Goal: Task Accomplishment & Management: Use online tool/utility

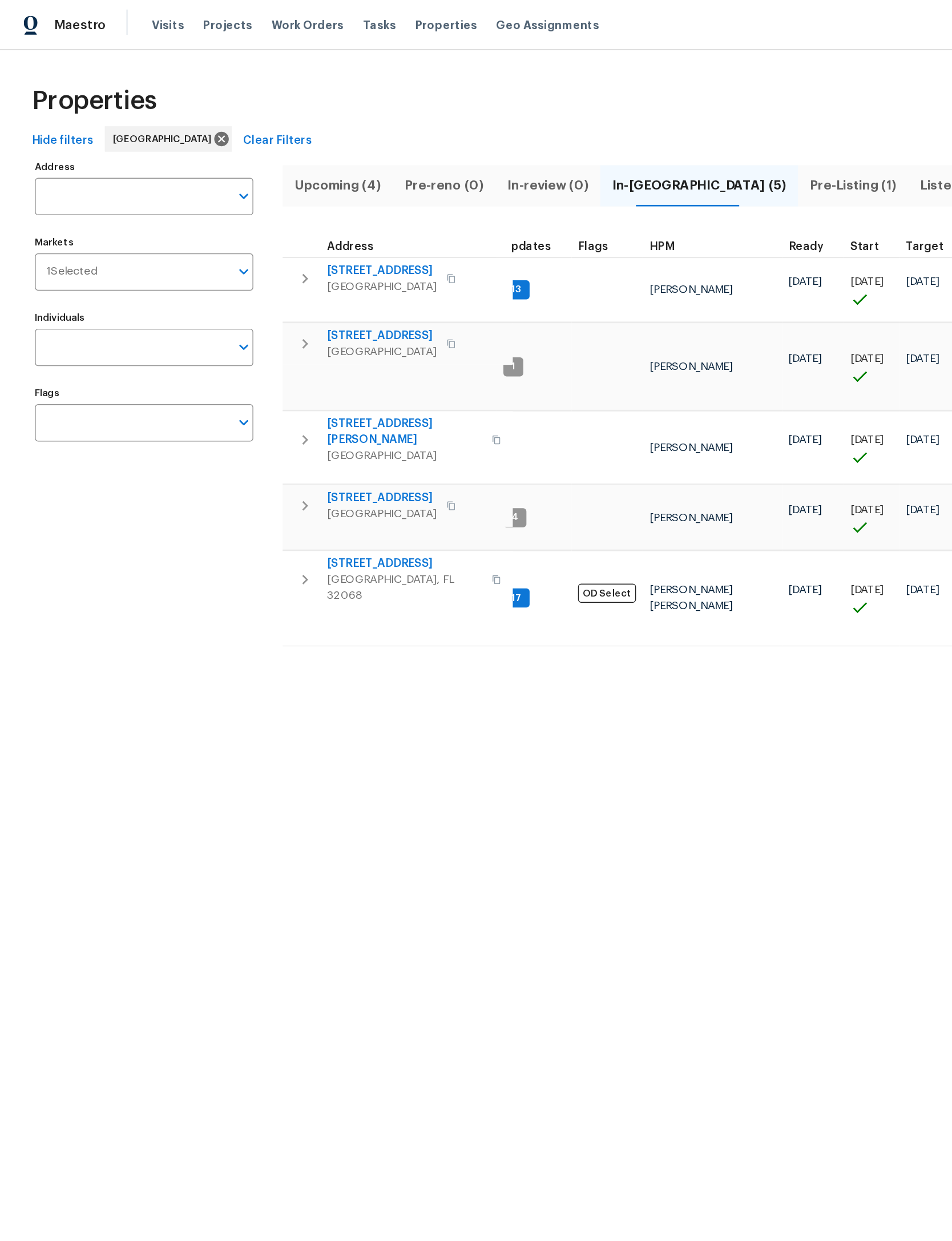
scroll to position [0, 10]
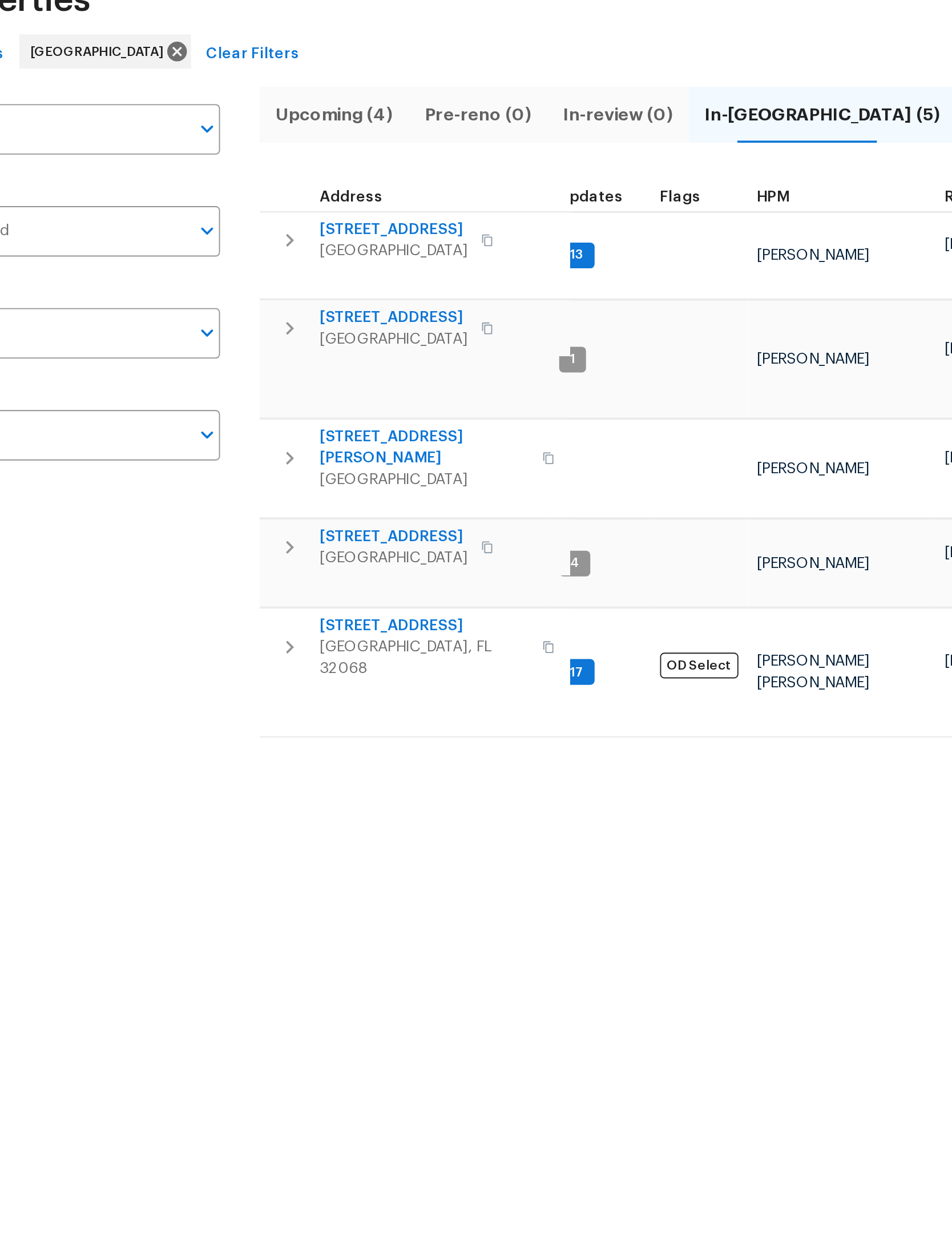
click at [212, 357] on icon "button" at bounding box center [219, 364] width 14 height 14
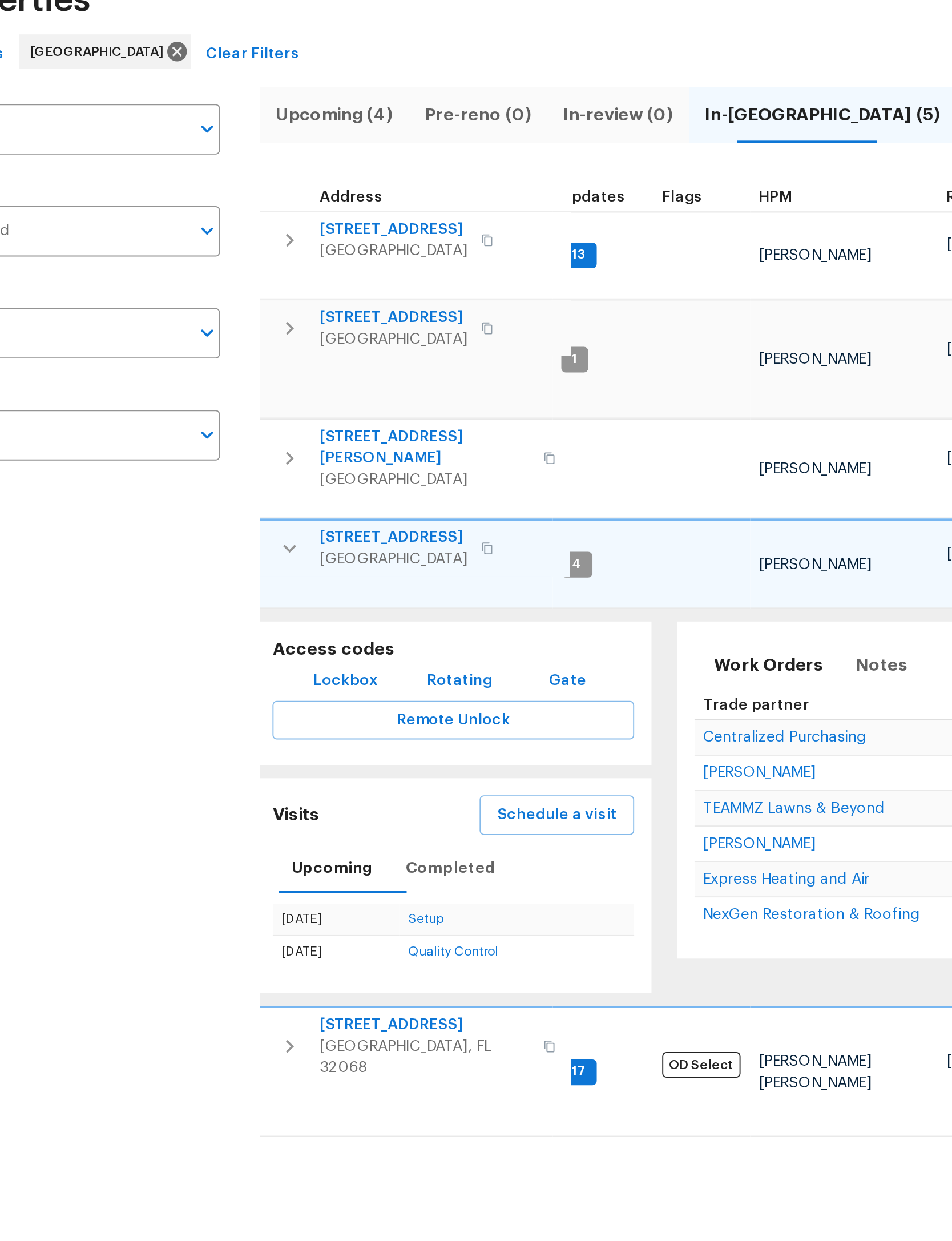
click at [329, 499] on span "Schedule a visit" at bounding box center [361, 506] width 64 height 14
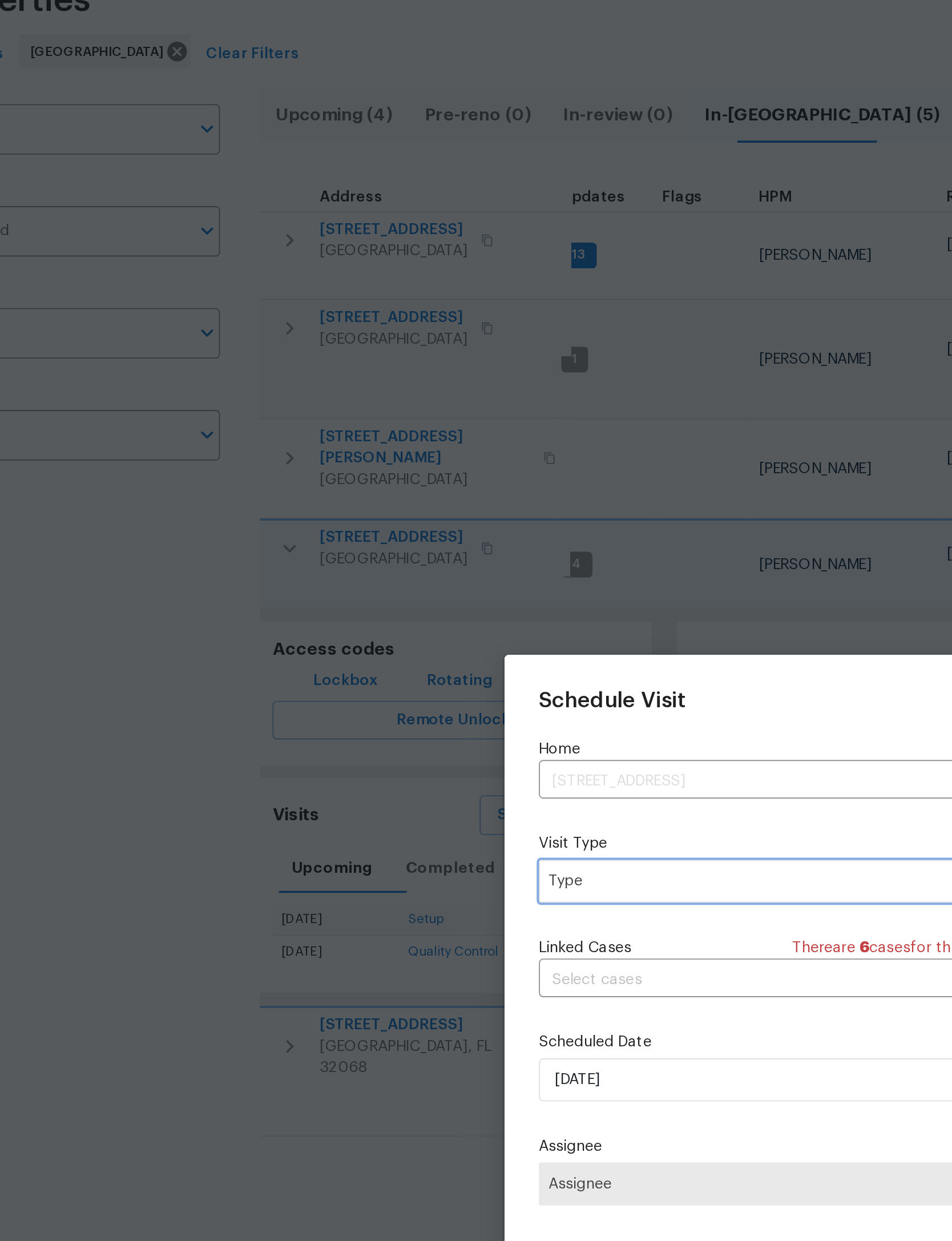
click at [417, 535] on span "Type" at bounding box center [468, 541] width 222 height 11
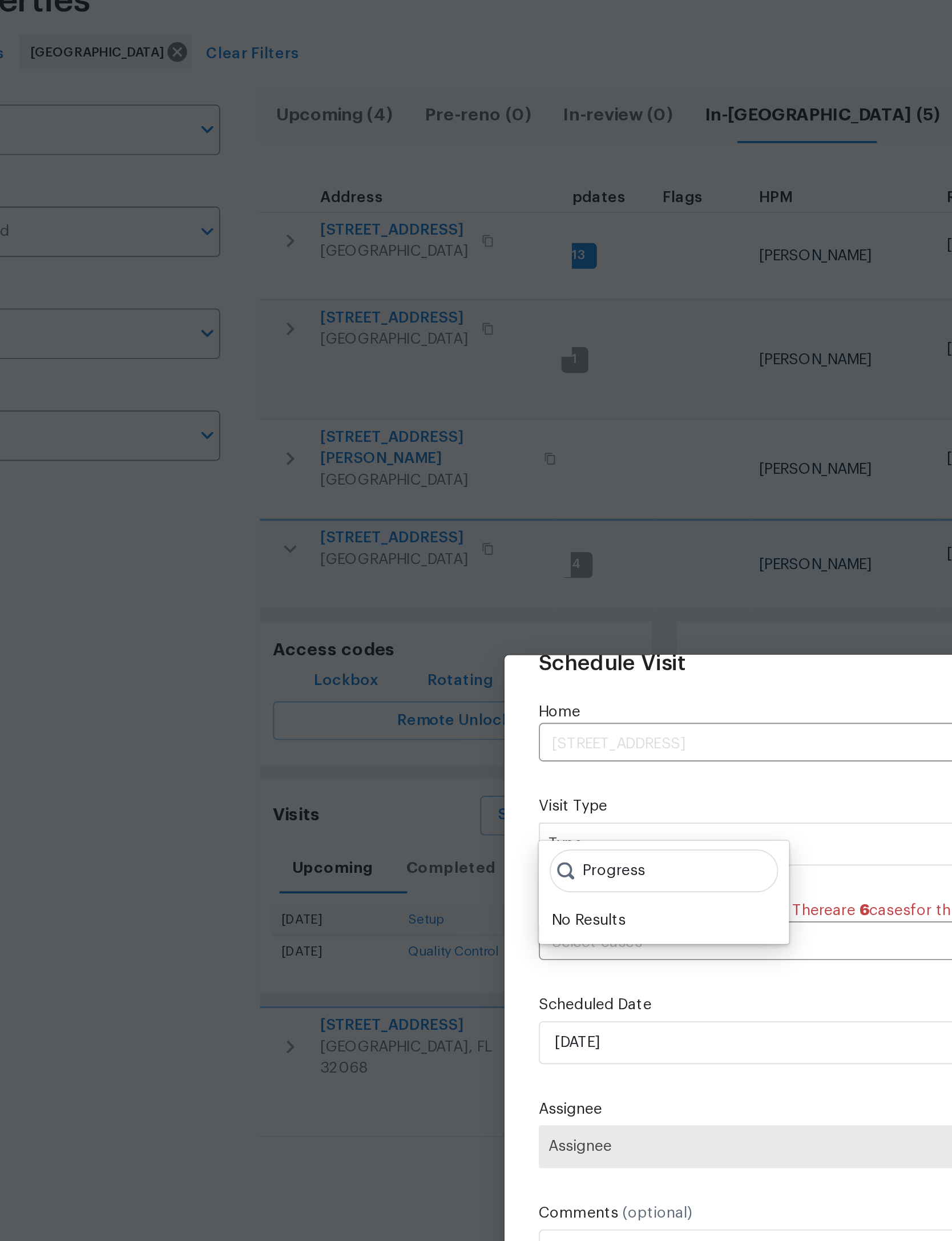
scroll to position [38, 0]
click at [378, 524] on input "Progress" at bounding box center [419, 535] width 122 height 23
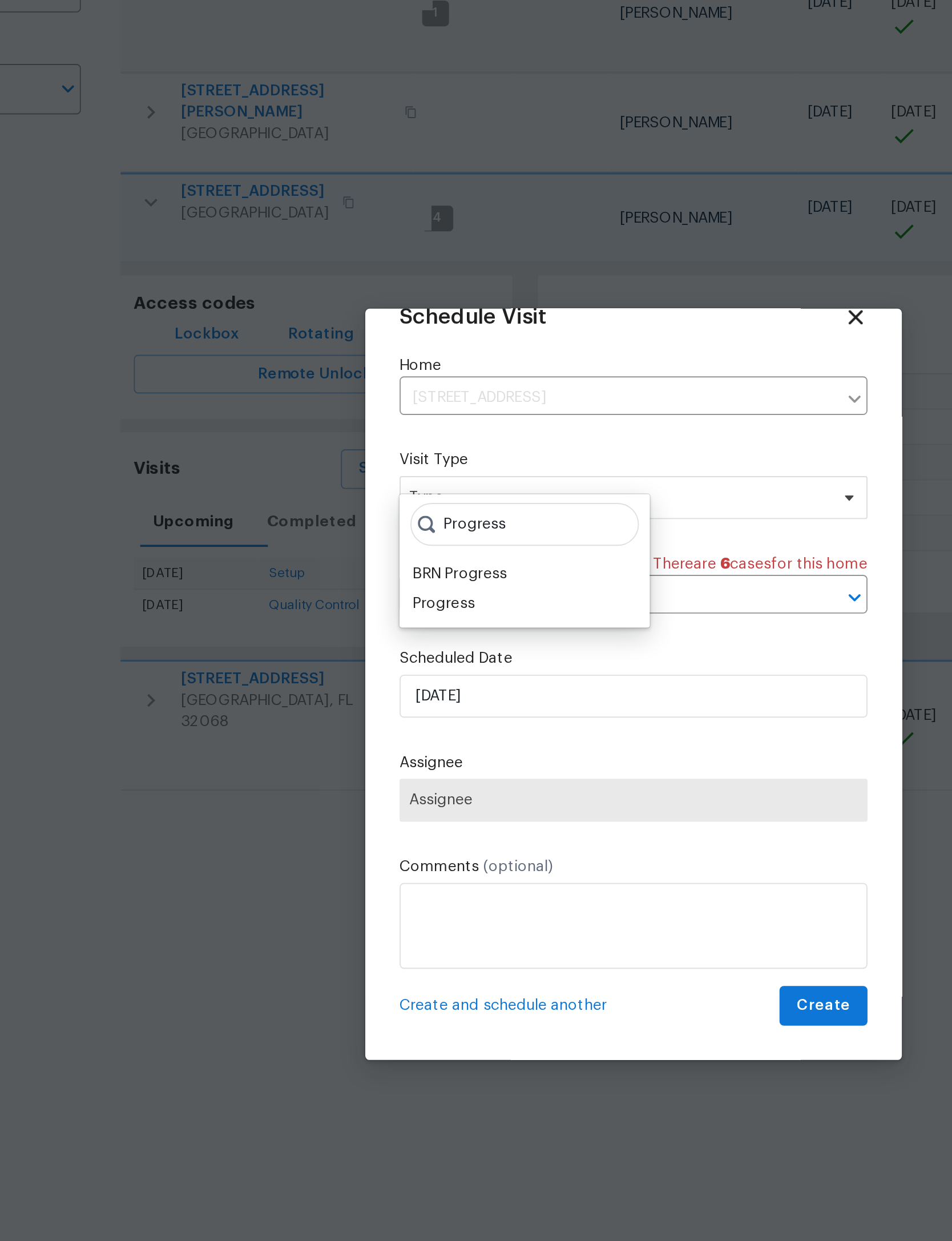
type input "Progress"
click at [358, 572] on div "Progress" at bounding box center [375, 578] width 33 height 11
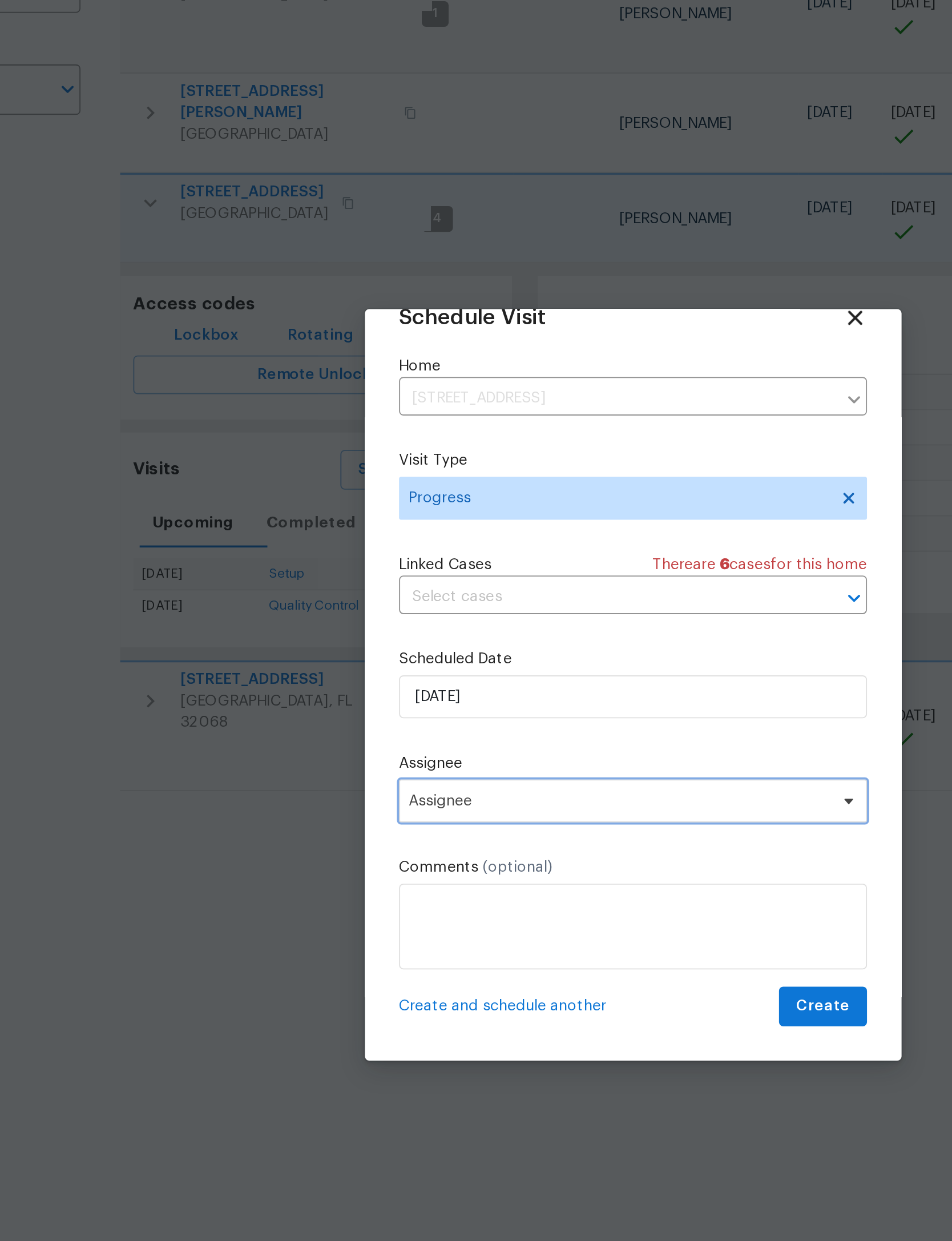
click at [357, 678] on span "Assignee" at bounding box center [469, 682] width 224 height 9
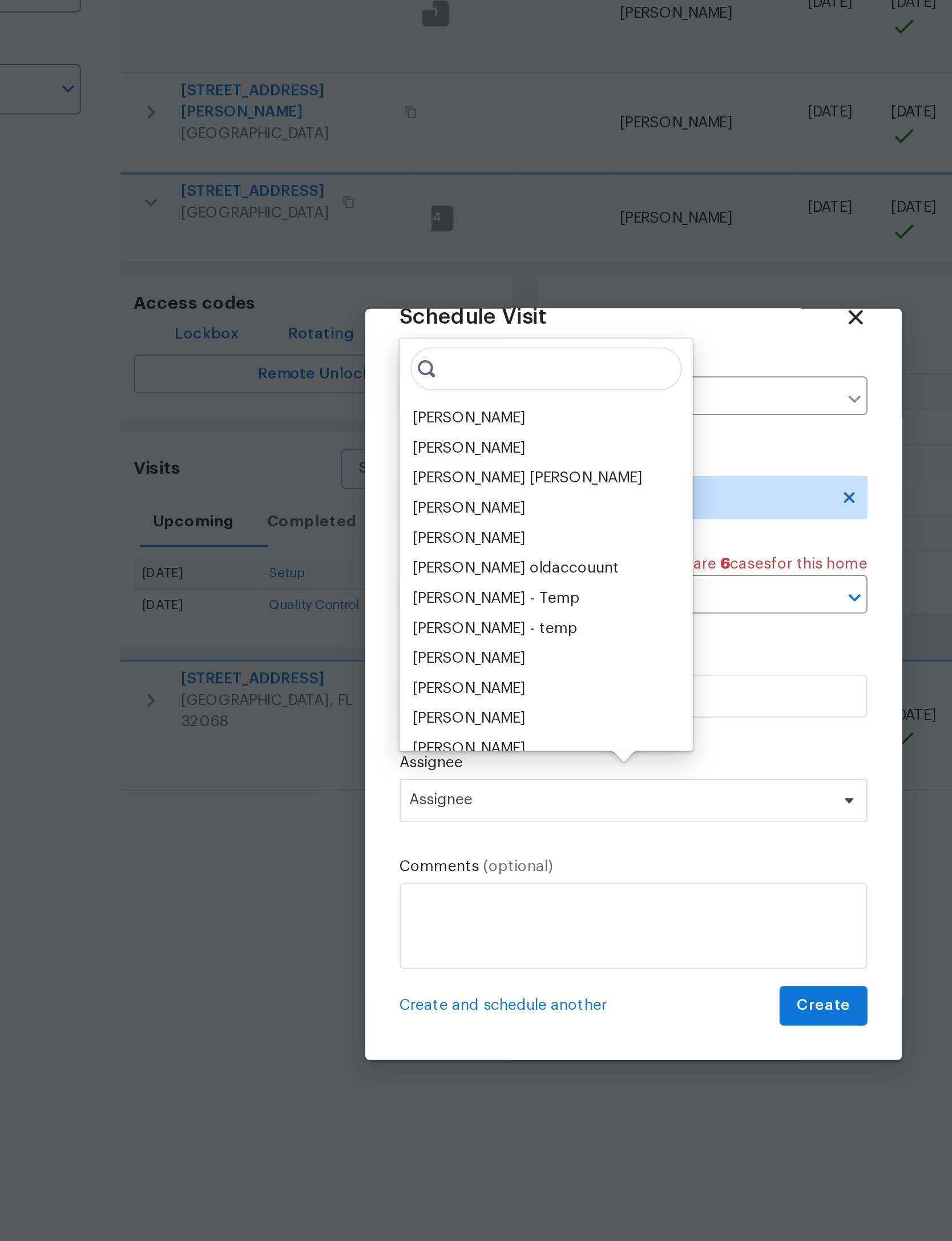
click at [358, 473] on div "[PERSON_NAME]" at bounding box center [388, 479] width 60 height 11
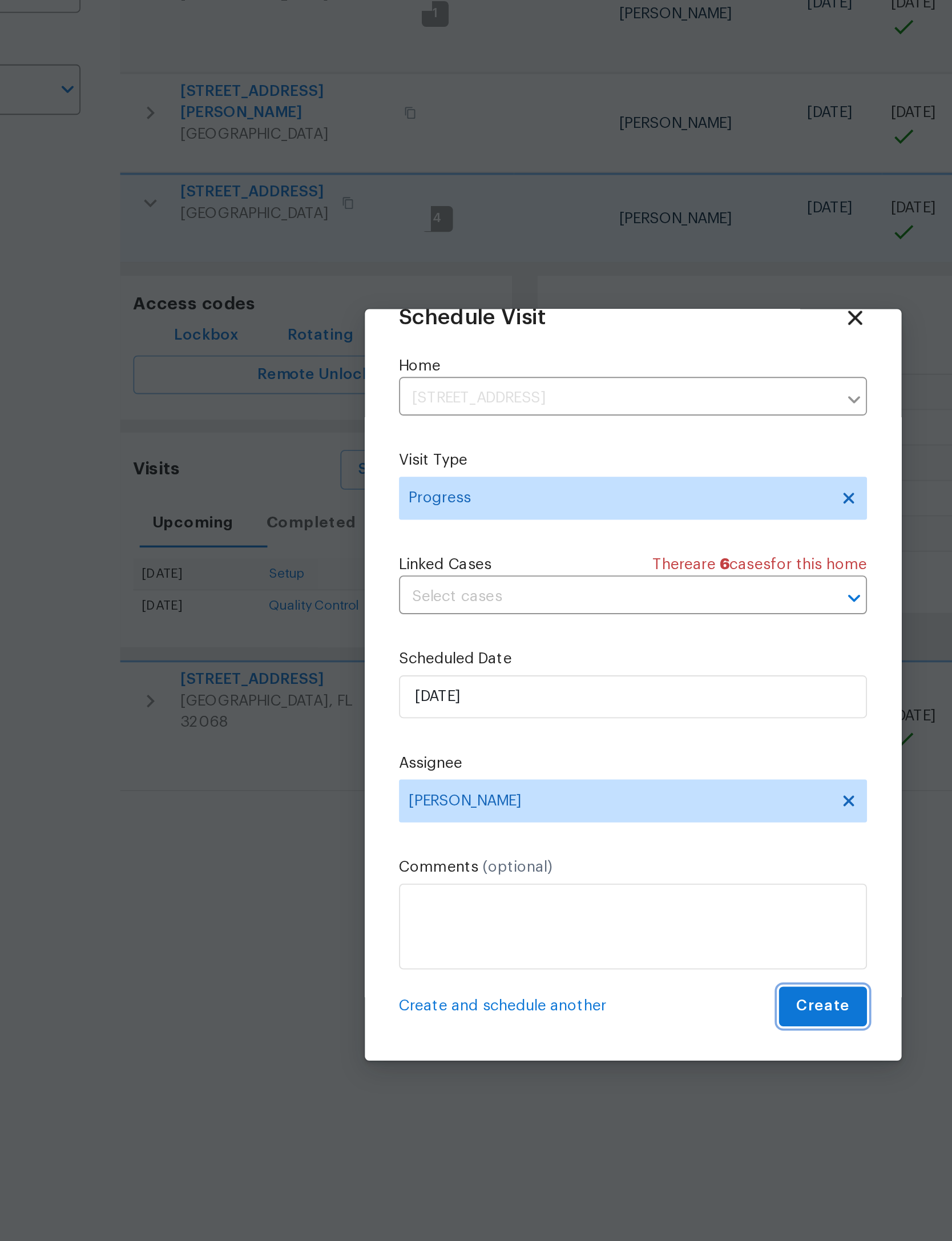
click at [563, 784] on span "Create" at bounding box center [577, 791] width 28 height 14
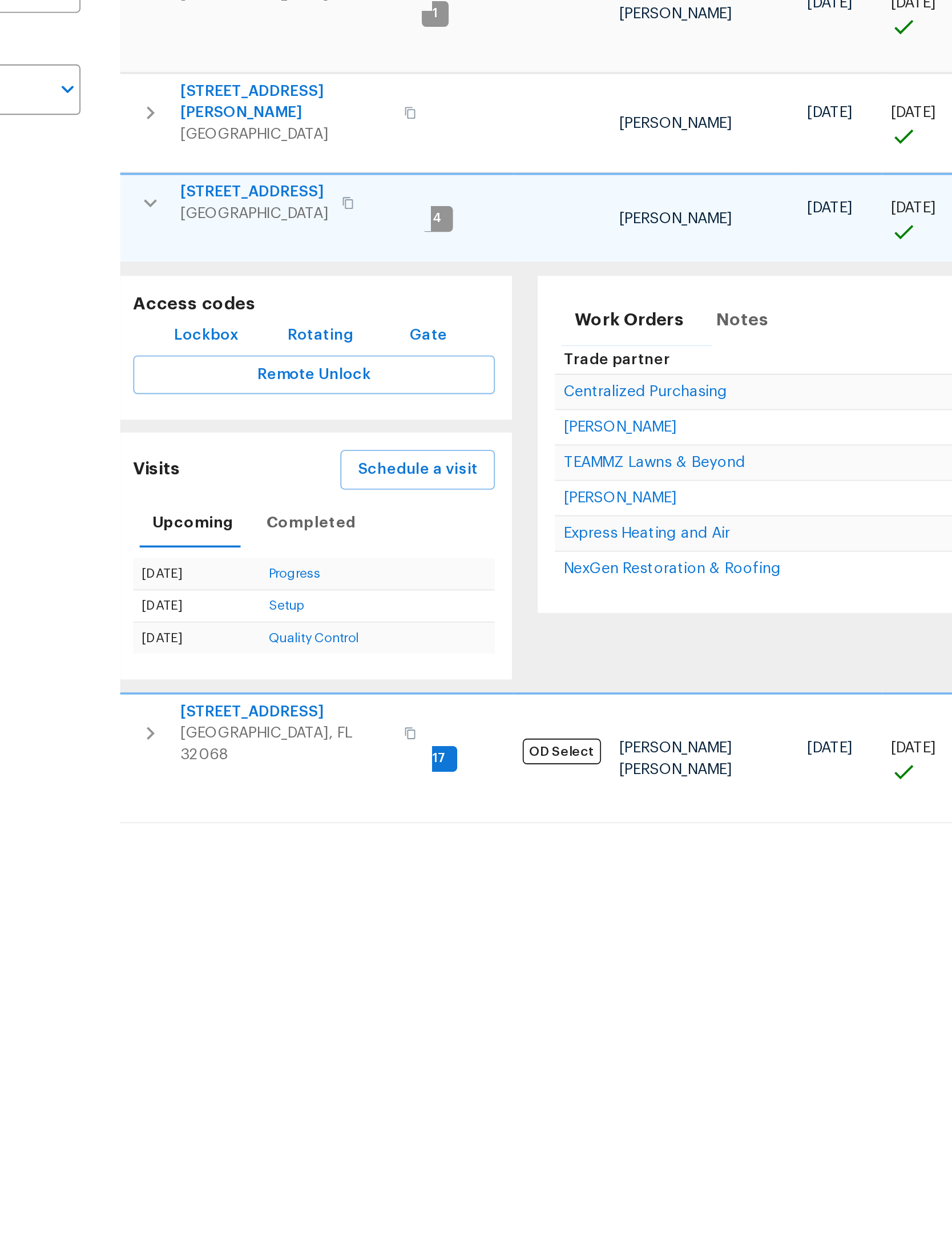
click at [208, 353] on button "button" at bounding box center [219, 364] width 23 height 23
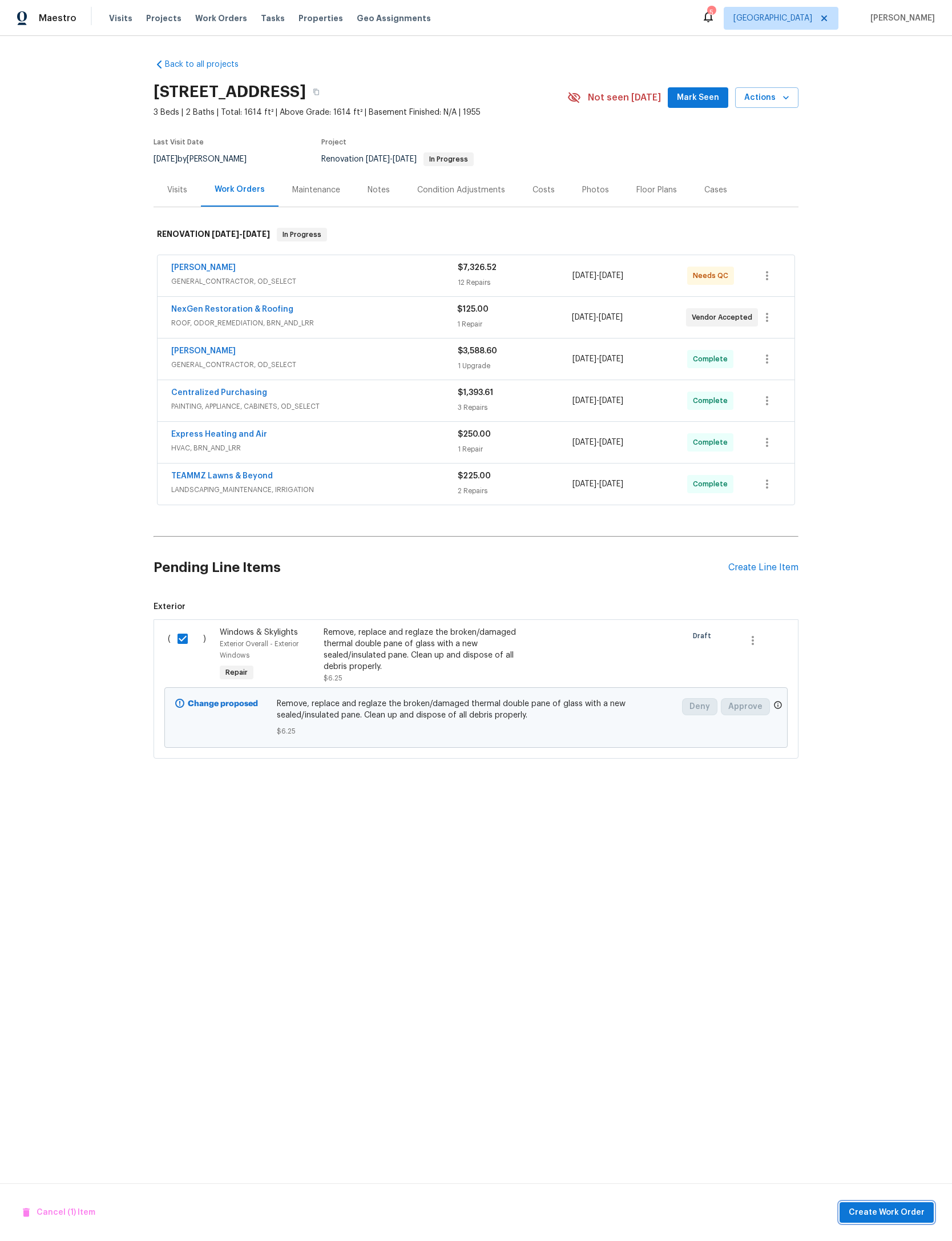
click at [897, 1205] on span "Create Work Order" at bounding box center [887, 1212] width 76 height 14
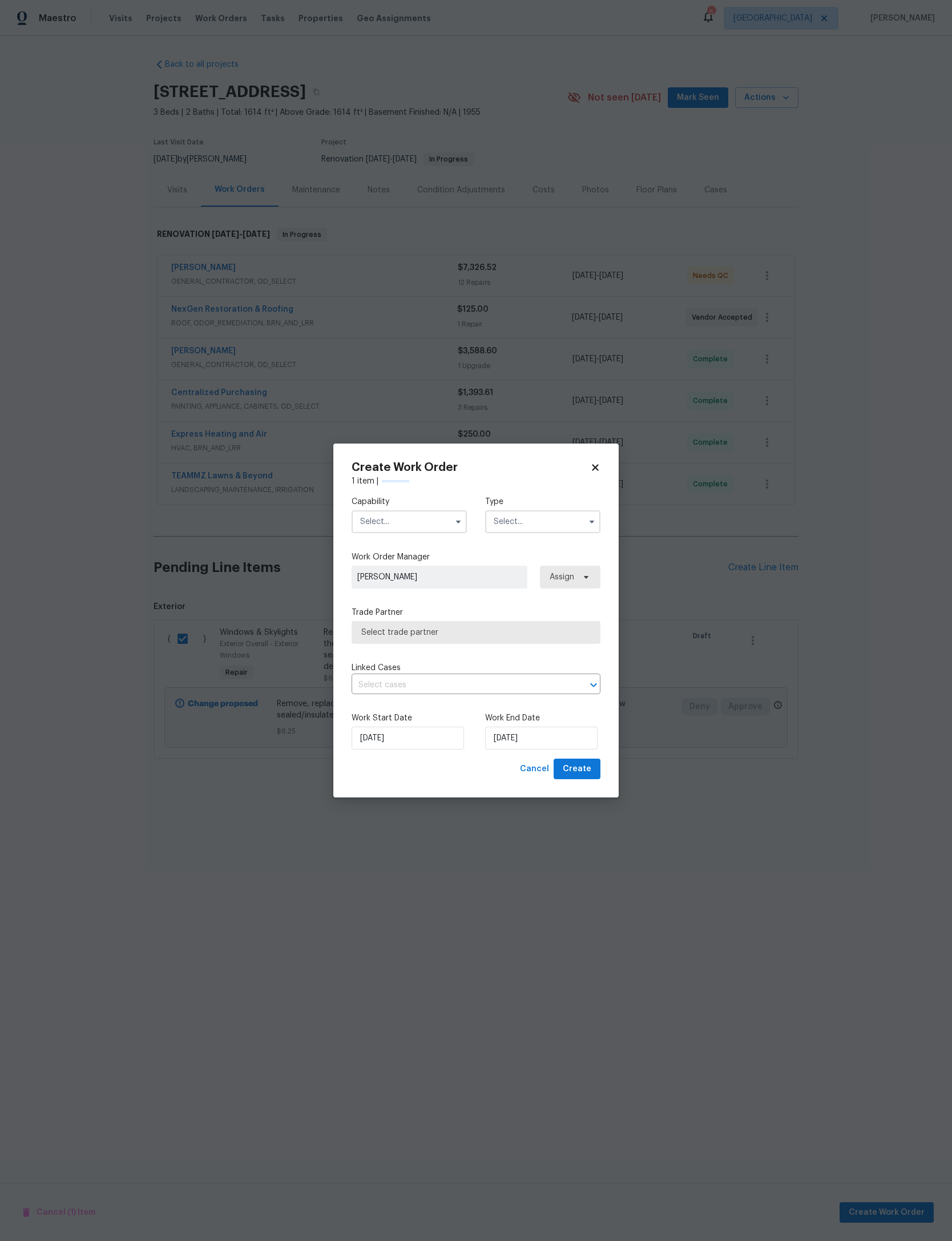
checkbox input "false"
click at [429, 510] on input "text" at bounding box center [409, 521] width 115 height 23
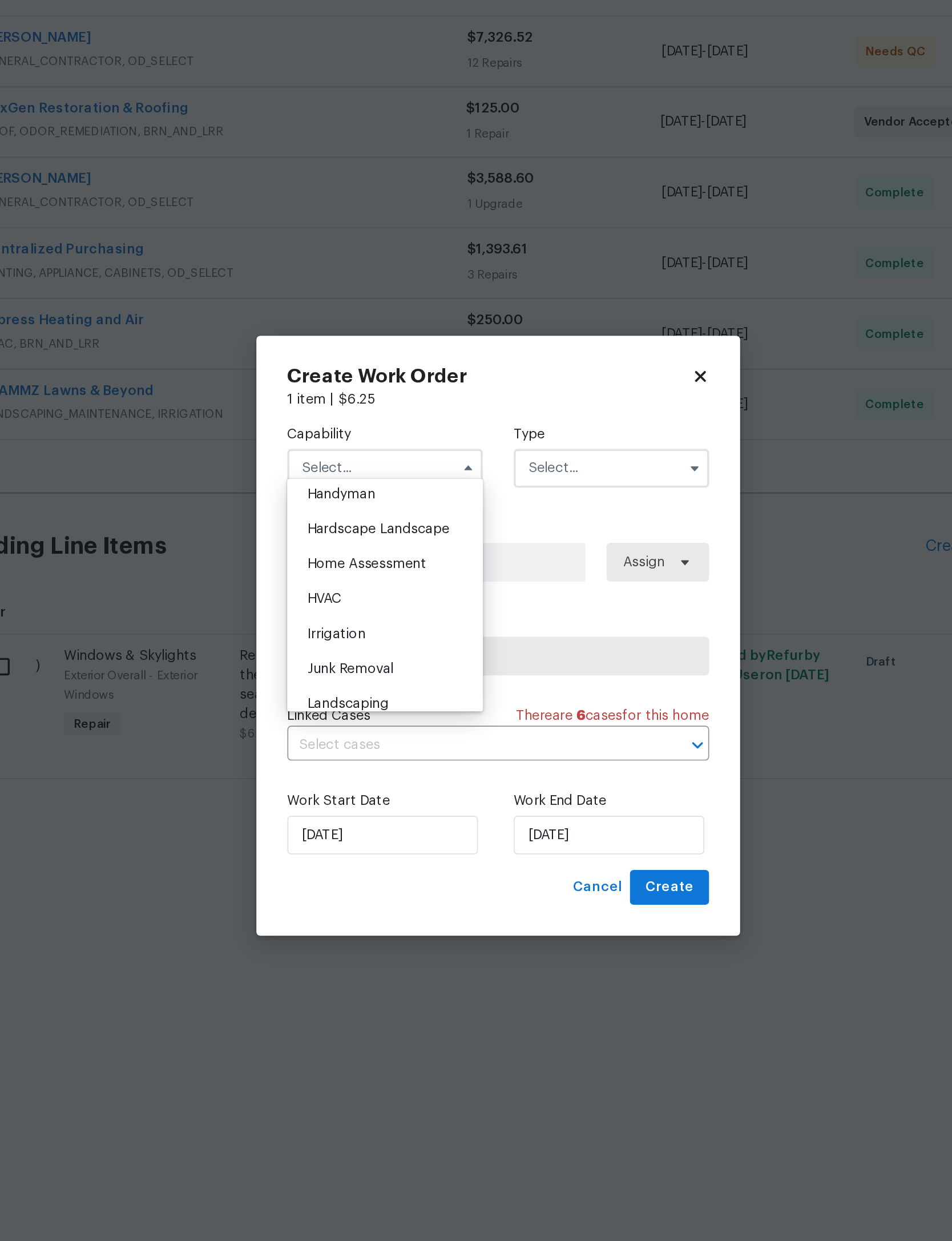
scroll to position [638, 0]
click at [364, 486] on span "Glass Window" at bounding box center [390, 489] width 53 height 8
type input "Glass Window"
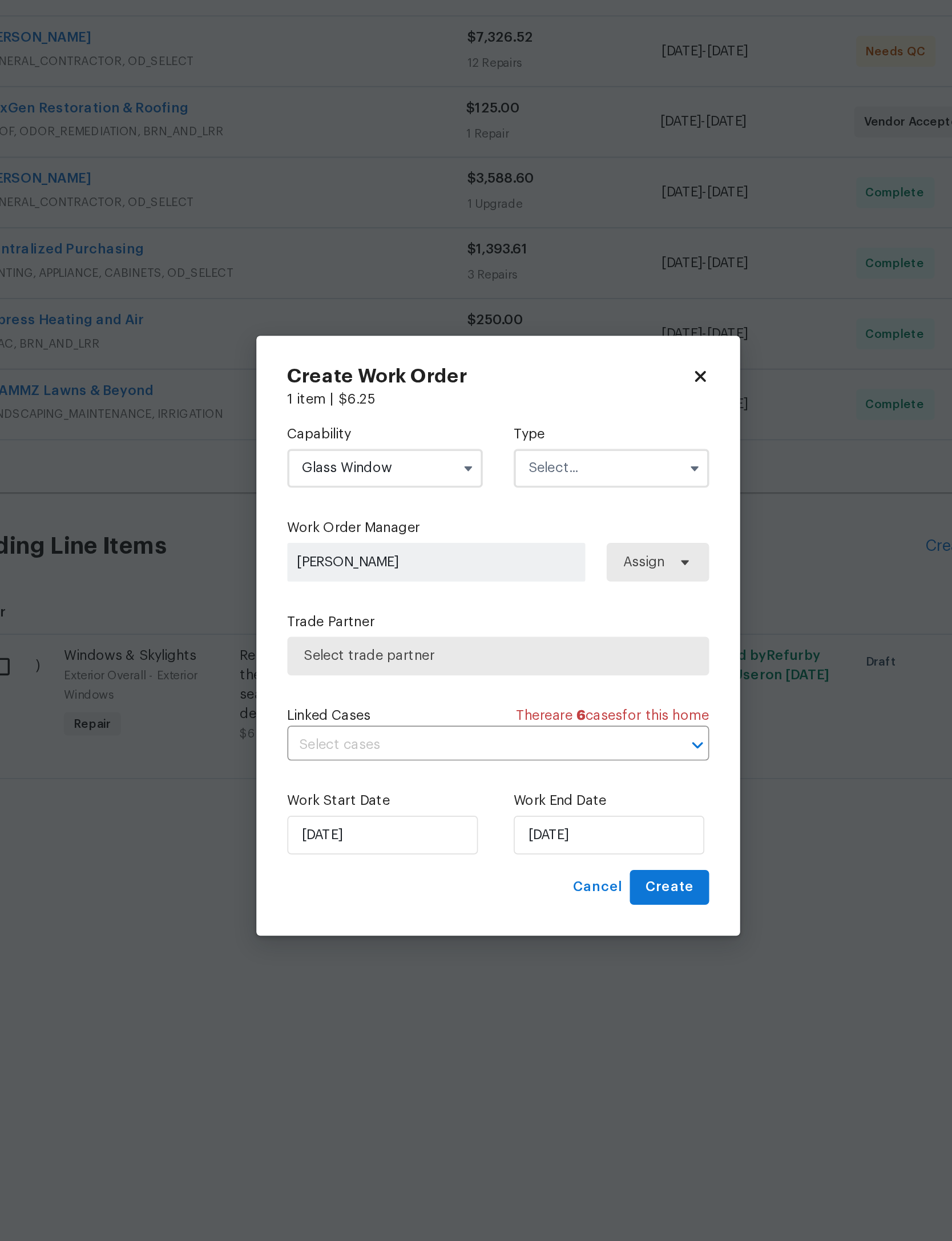
click at [485, 510] on input "text" at bounding box center [543, 521] width 115 height 23
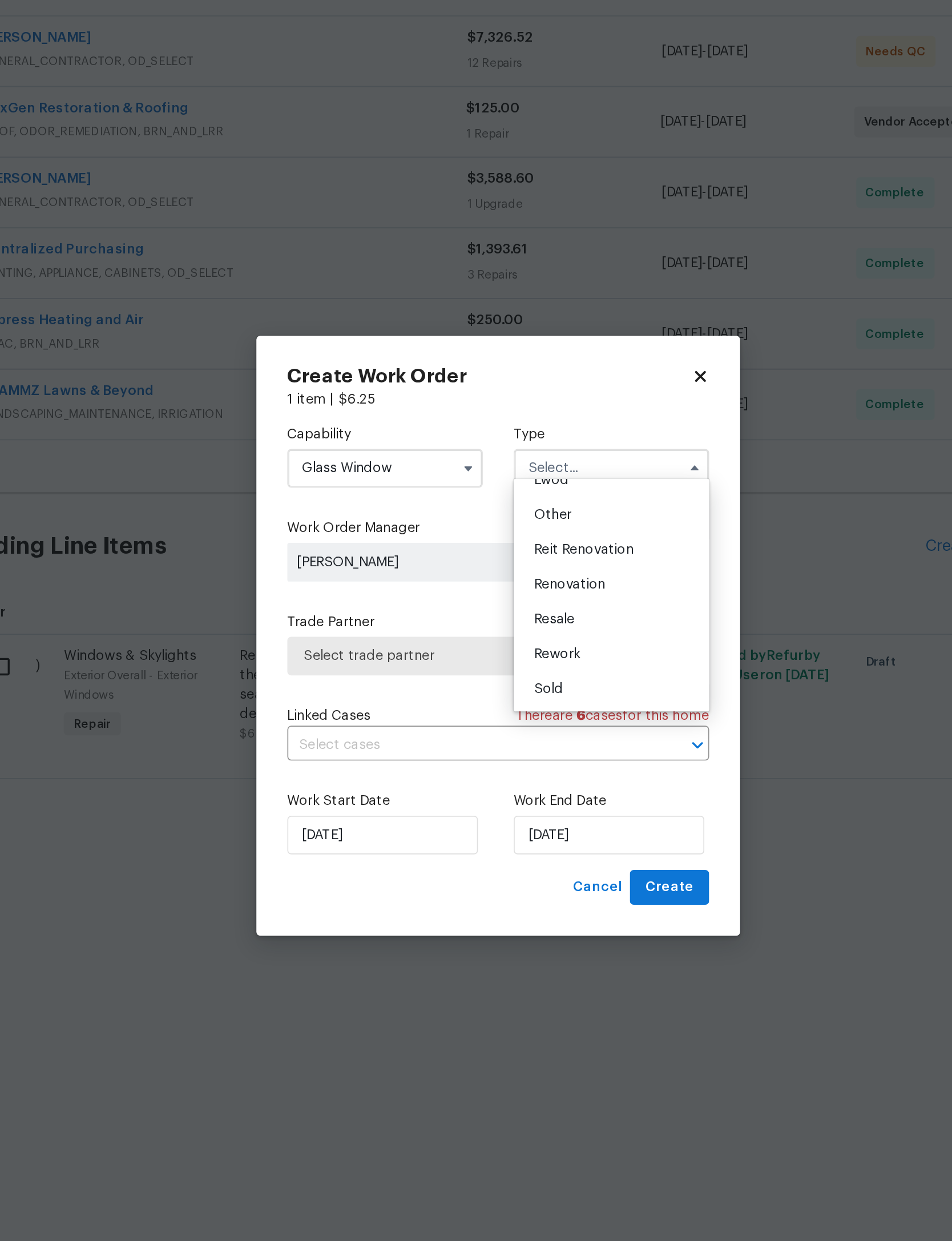
scroll to position [158, 0]
click at [497, 586] on span "Renovation" at bounding box center [518, 590] width 42 height 8
type input "Renovation"
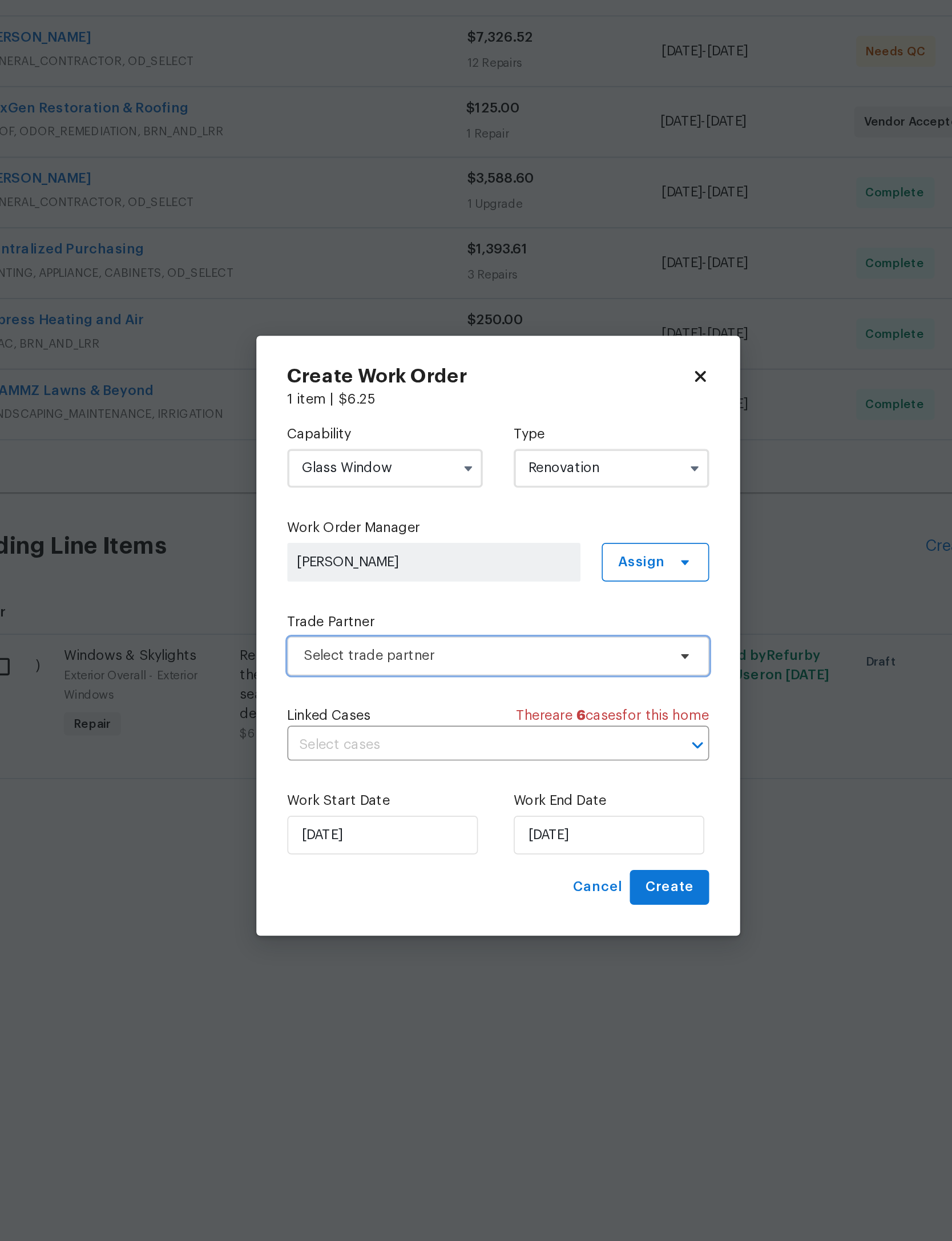
click at [366, 627] on span "Select trade partner" at bounding box center [468, 632] width 213 height 11
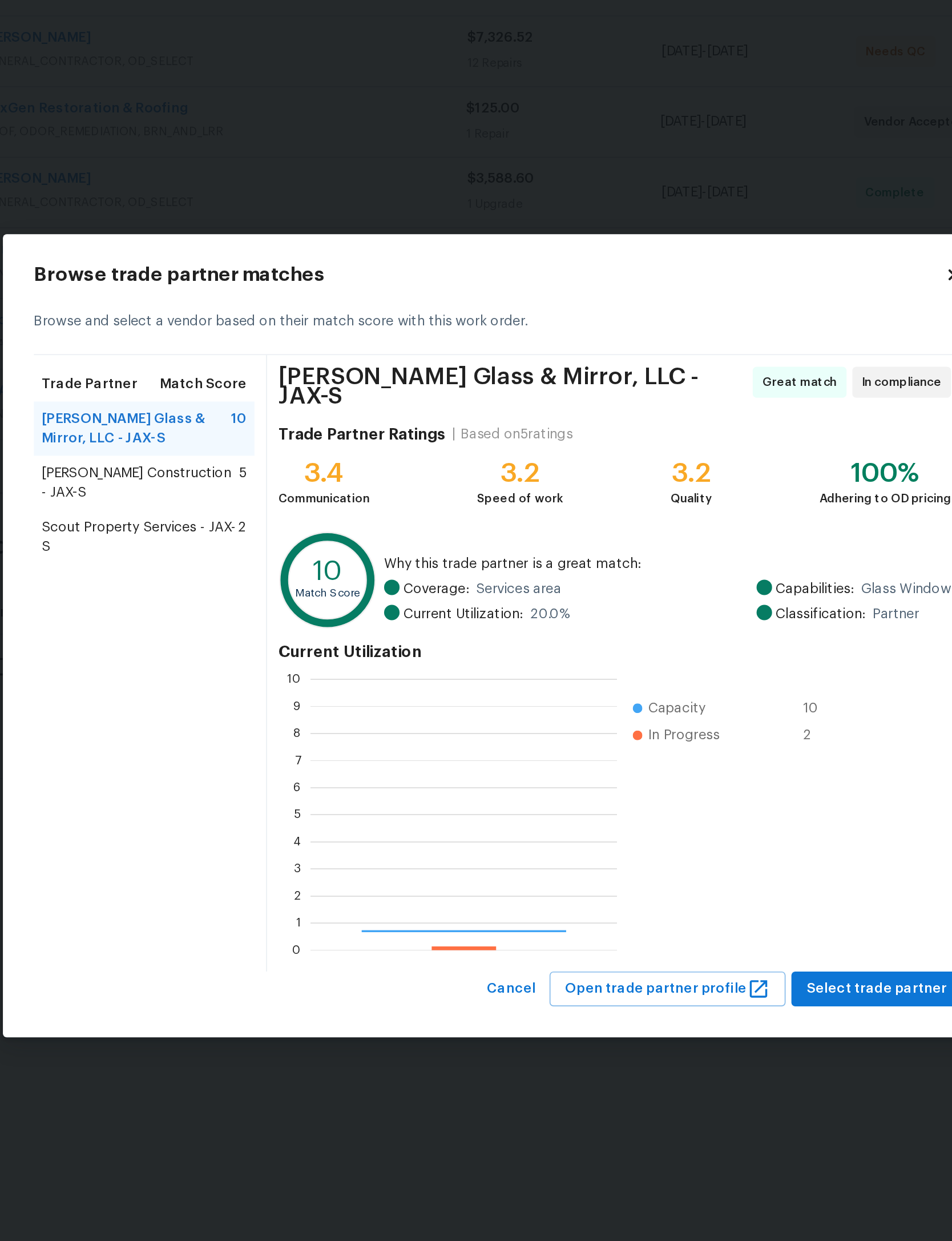
scroll to position [160, 181]
click at [658, 822] on span "Select trade partner" at bounding box center [700, 829] width 83 height 14
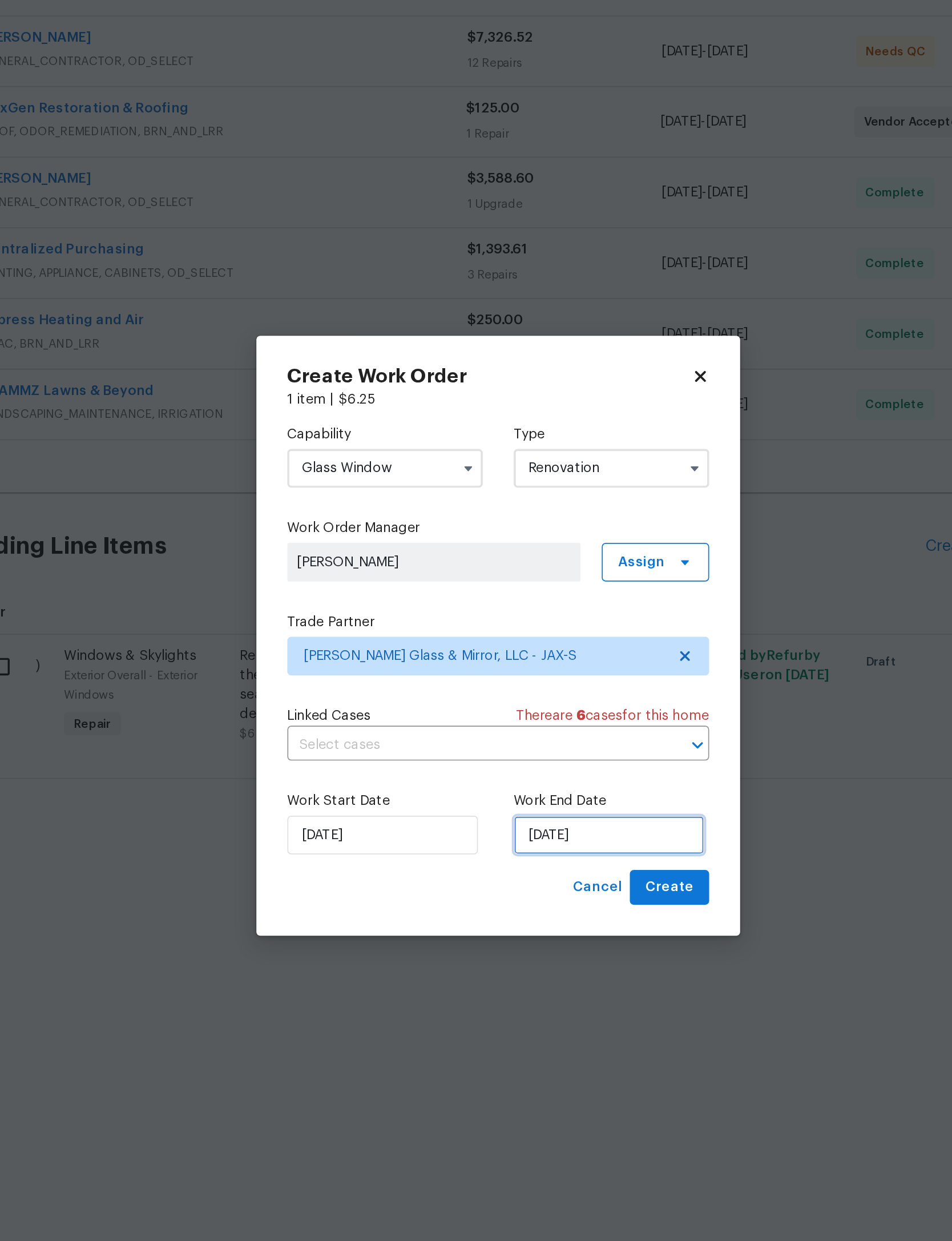
click at [485, 727] on input "[DATE]" at bounding box center [541, 738] width 112 height 23
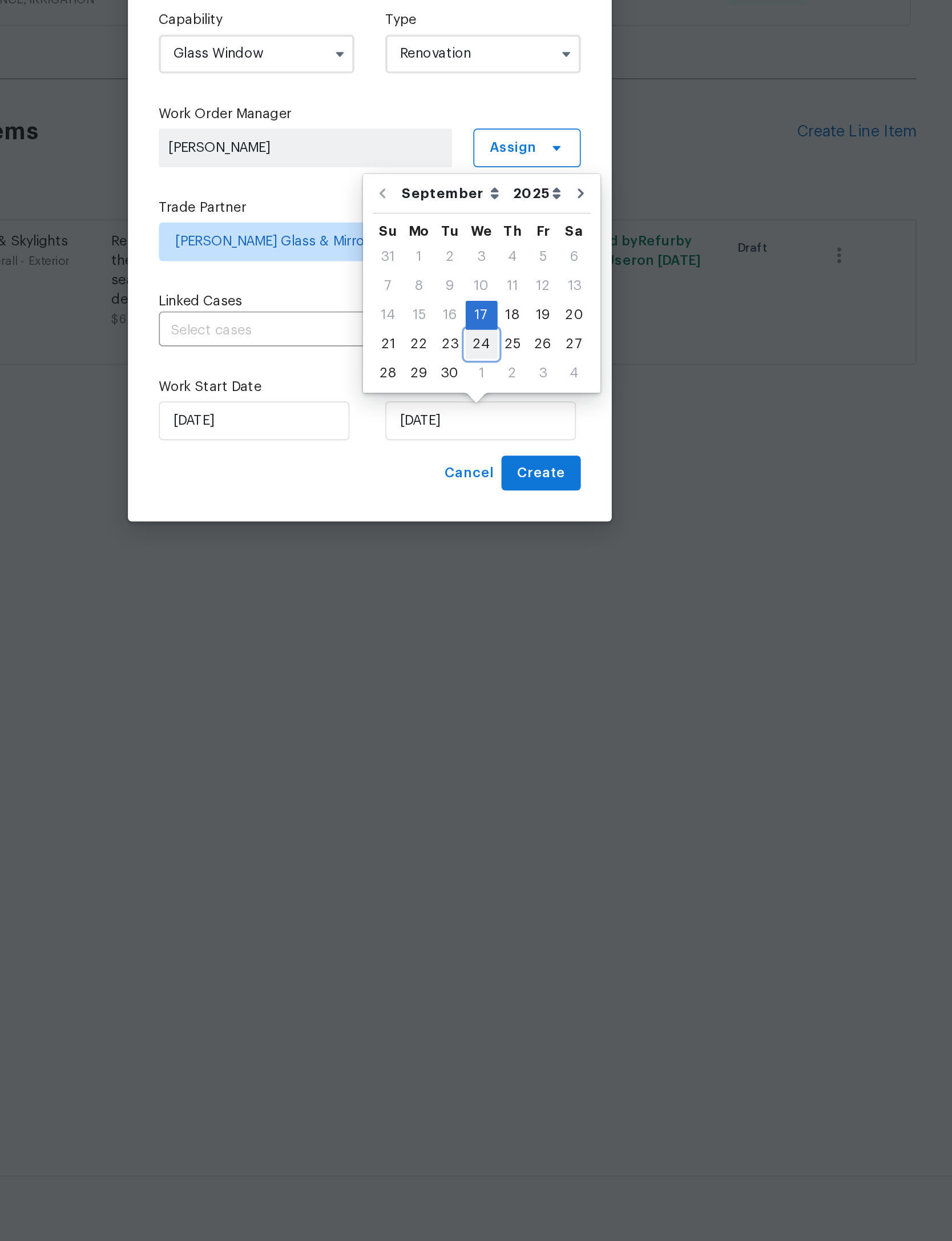
click at [533, 685] on div "24" at bounding box center [542, 693] width 19 height 16
type input "[DATE]"
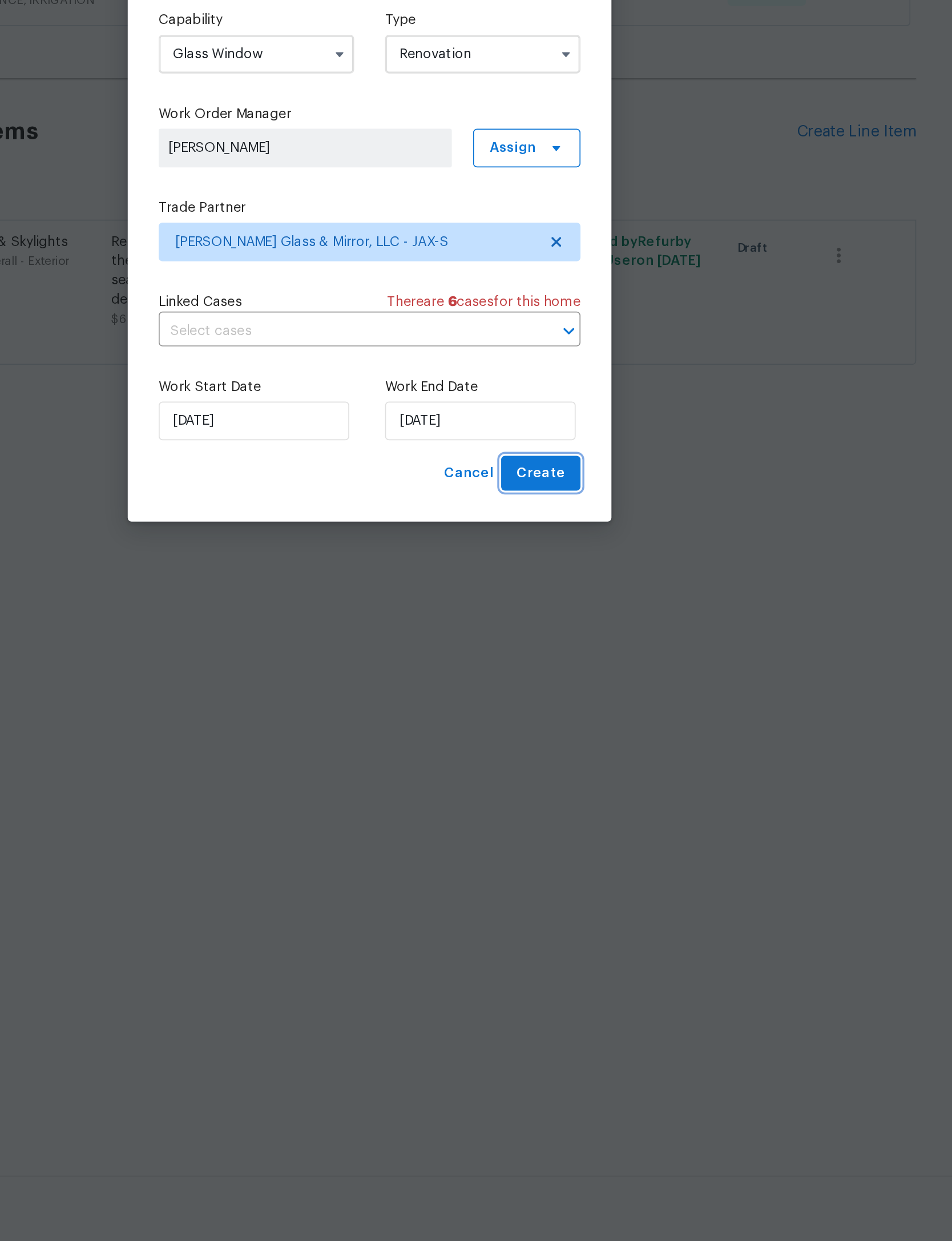
click at [554, 759] on button "Create" at bounding box center [577, 769] width 47 height 21
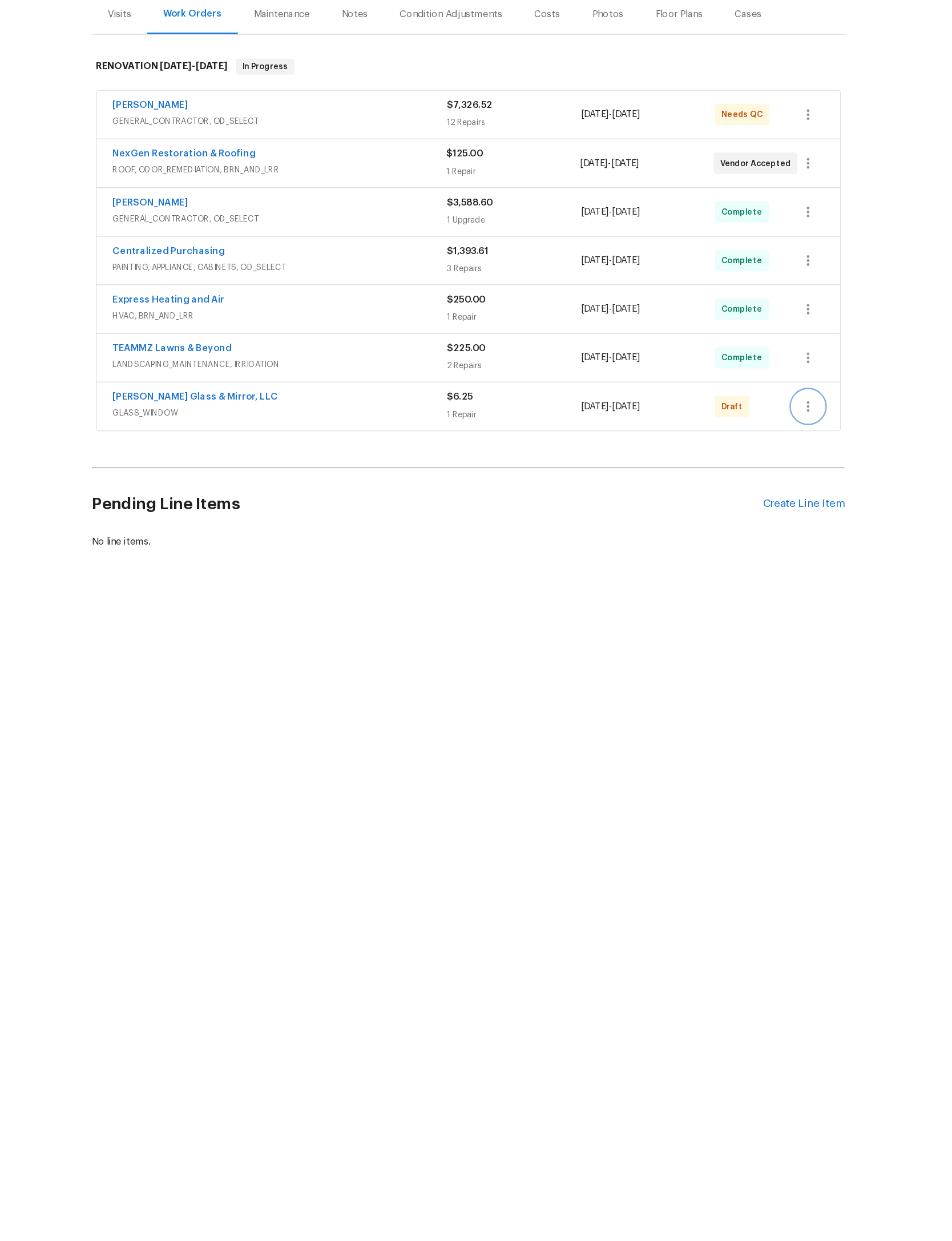
click at [754, 512] on button "button" at bounding box center [767, 526] width 28 height 28
click at [702, 397] on li "Confirm and Send to Vendor" at bounding box center [742, 407] width 127 height 19
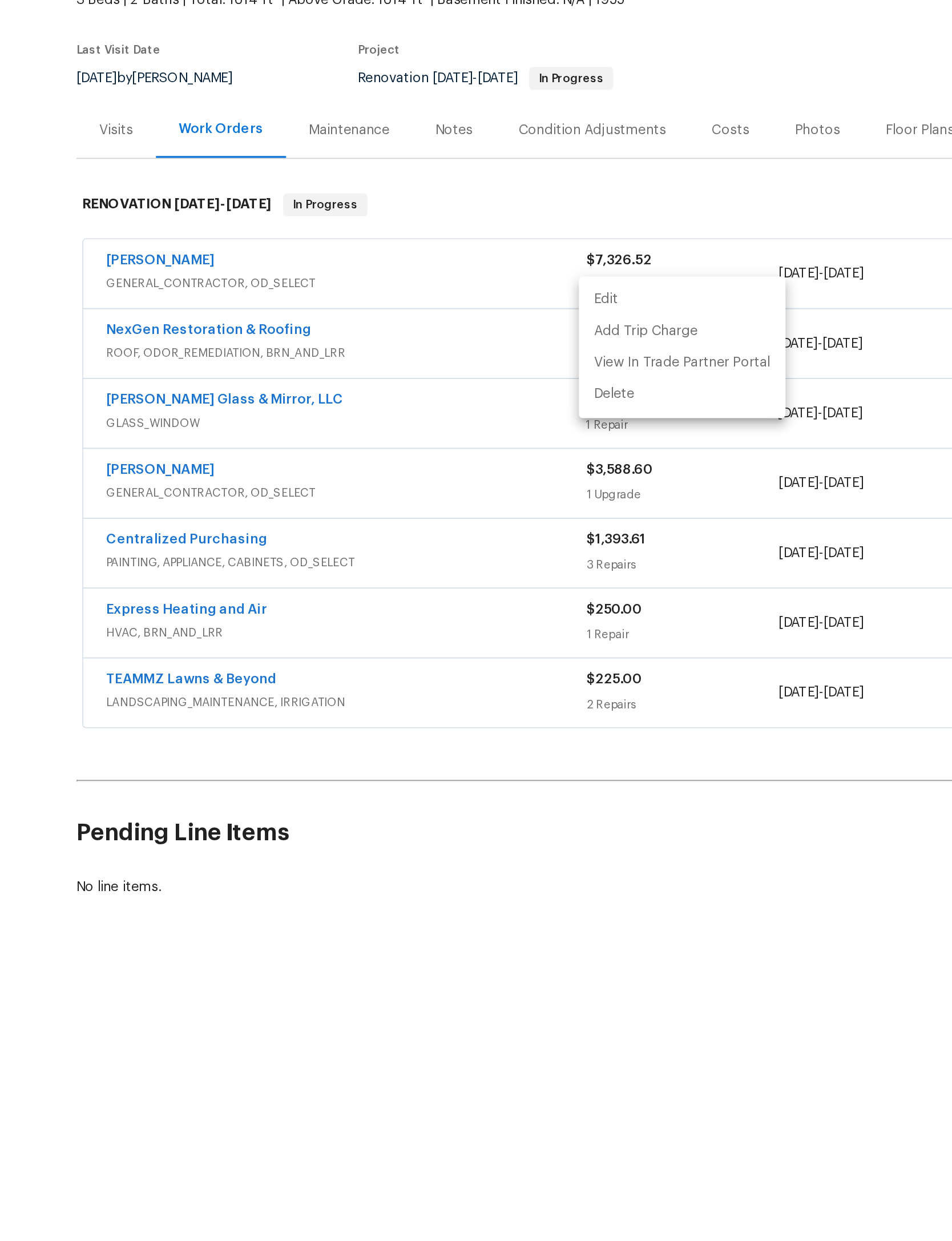
click at [201, 229] on div at bounding box center [476, 620] width 952 height 1241
click at [223, 297] on div "NexGen Restoration & Roofing ROOF, ODOR_REMEDIATION, BRN_AND_LRR $125.00 1 Repa…" at bounding box center [476, 317] width 637 height 41
click at [208, 306] on link "NexGen Restoration & Roofing" at bounding box center [232, 309] width 122 height 8
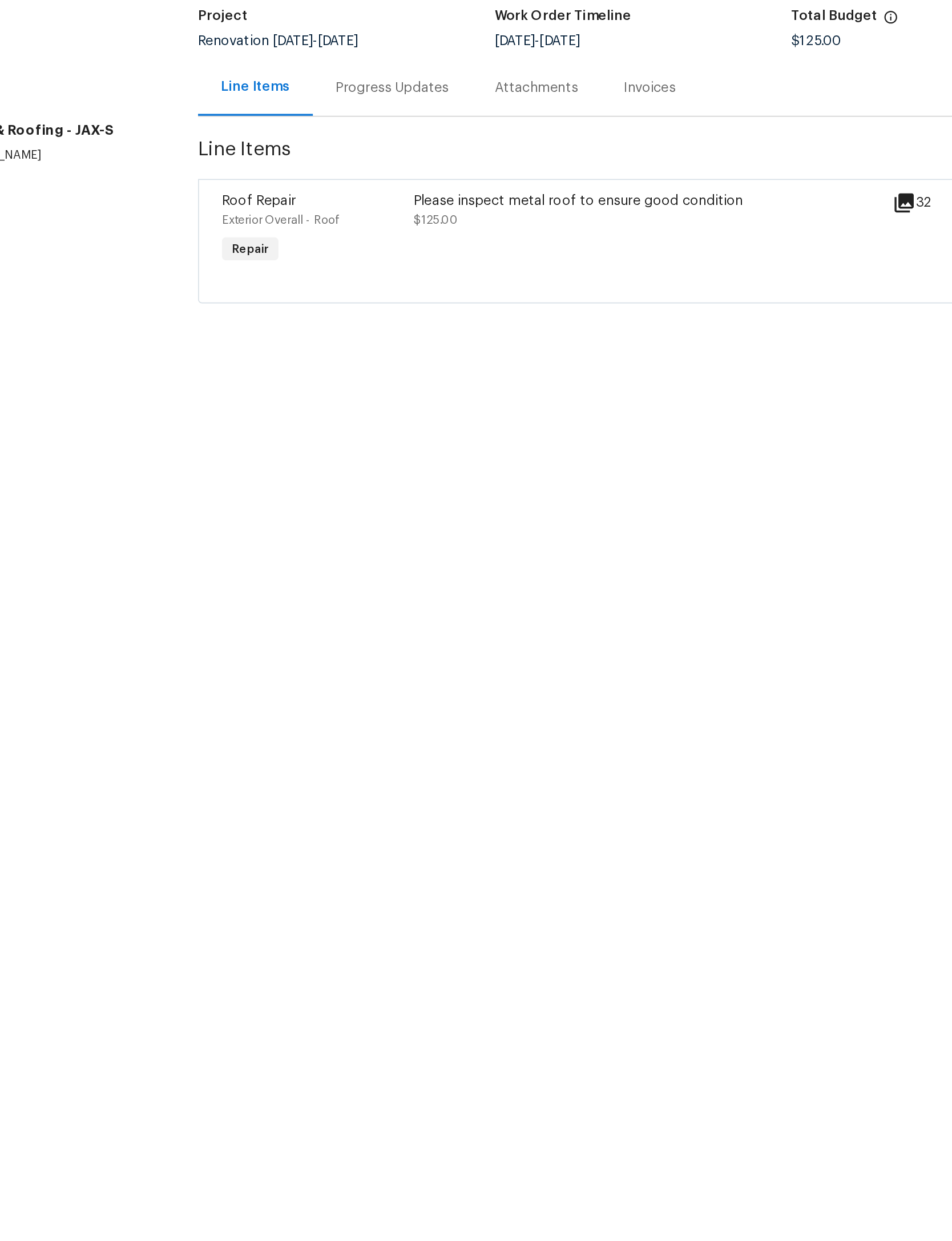
click at [308, 159] on div "Progress Updates" at bounding box center [341, 165] width 67 height 11
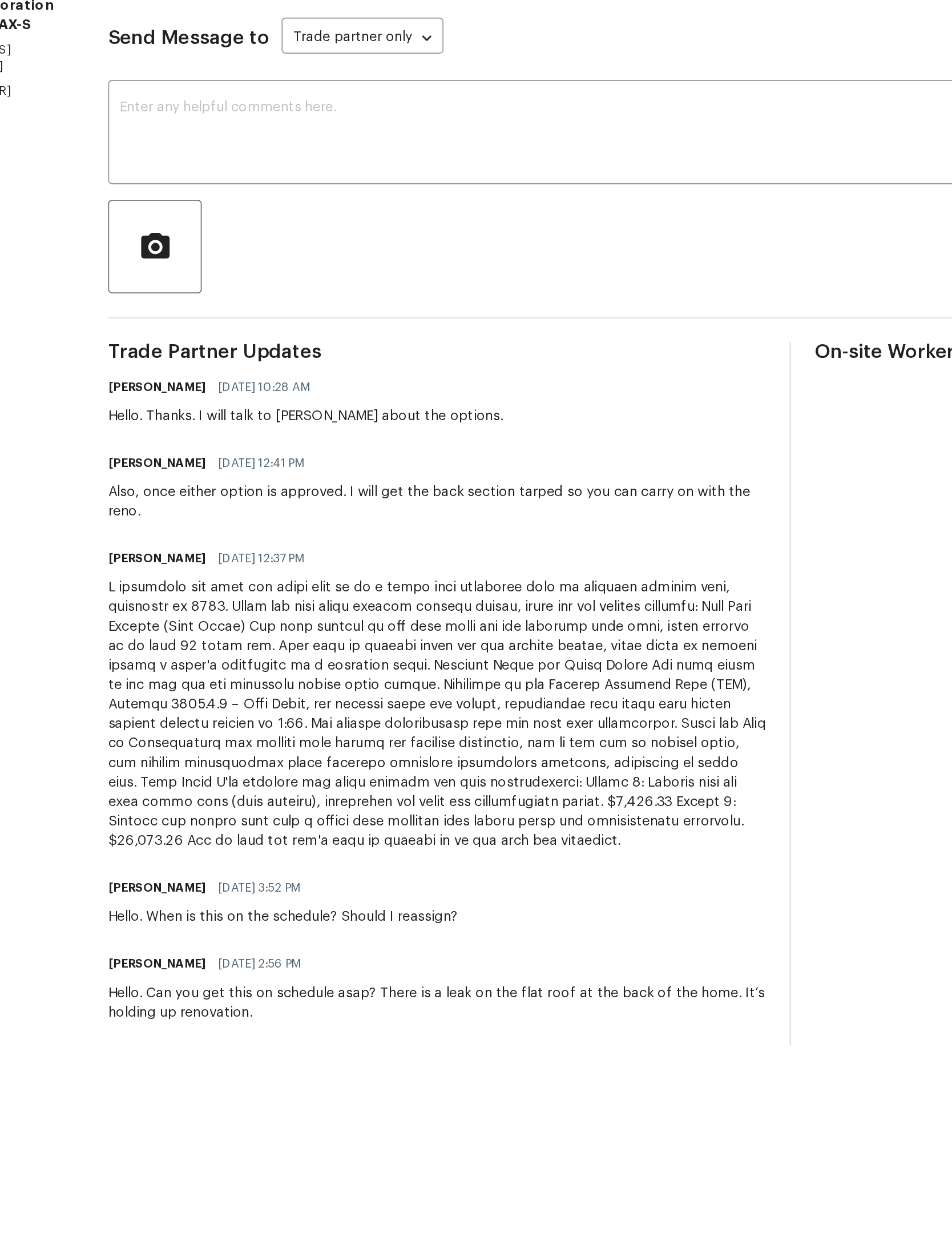
click at [378, 246] on textarea at bounding box center [480, 266] width 677 height 40
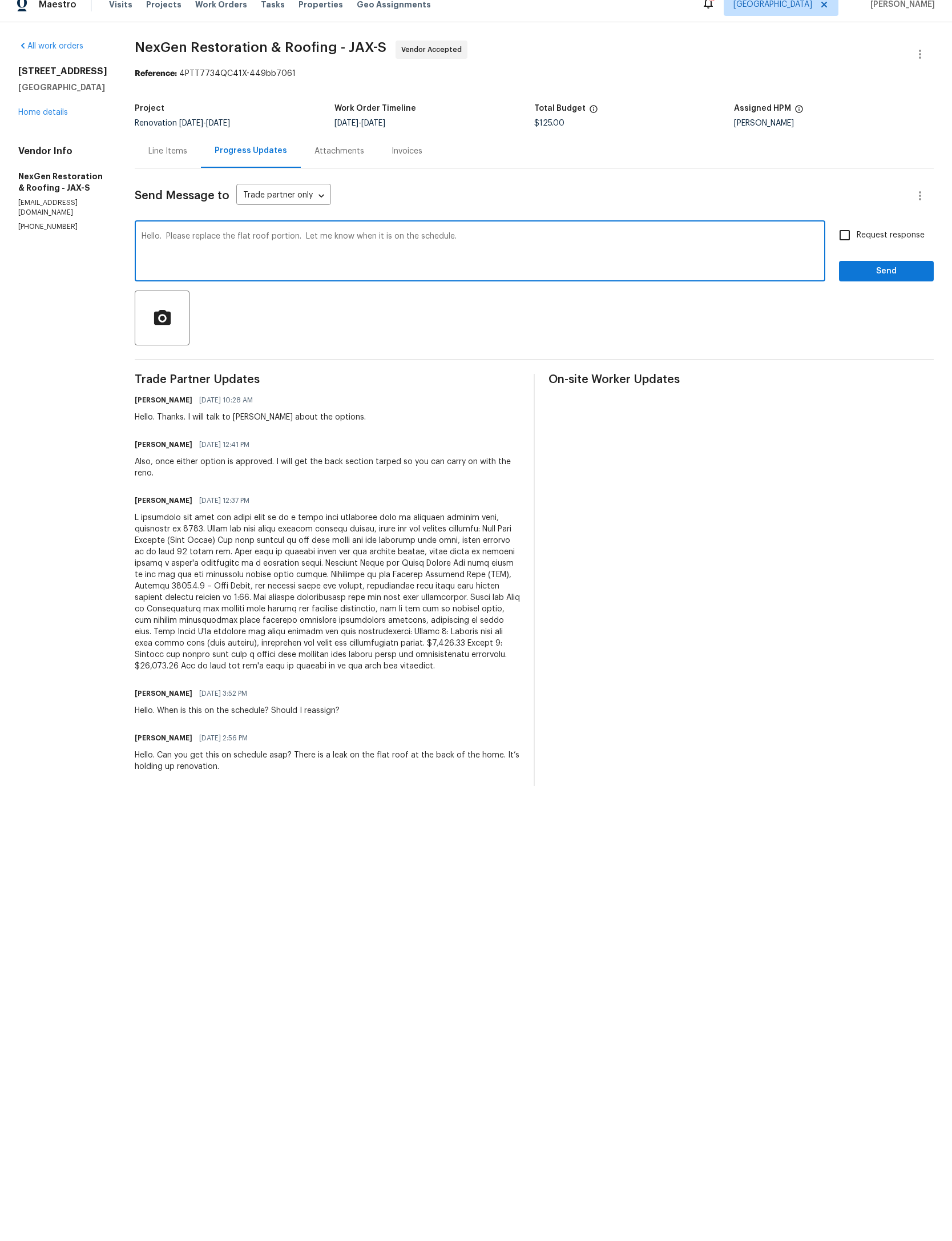
type textarea "Hello. Please replace the flat roof portion. Let me know when it is on the sche…"
click at [895, 278] on span "Send" at bounding box center [887, 285] width 77 height 14
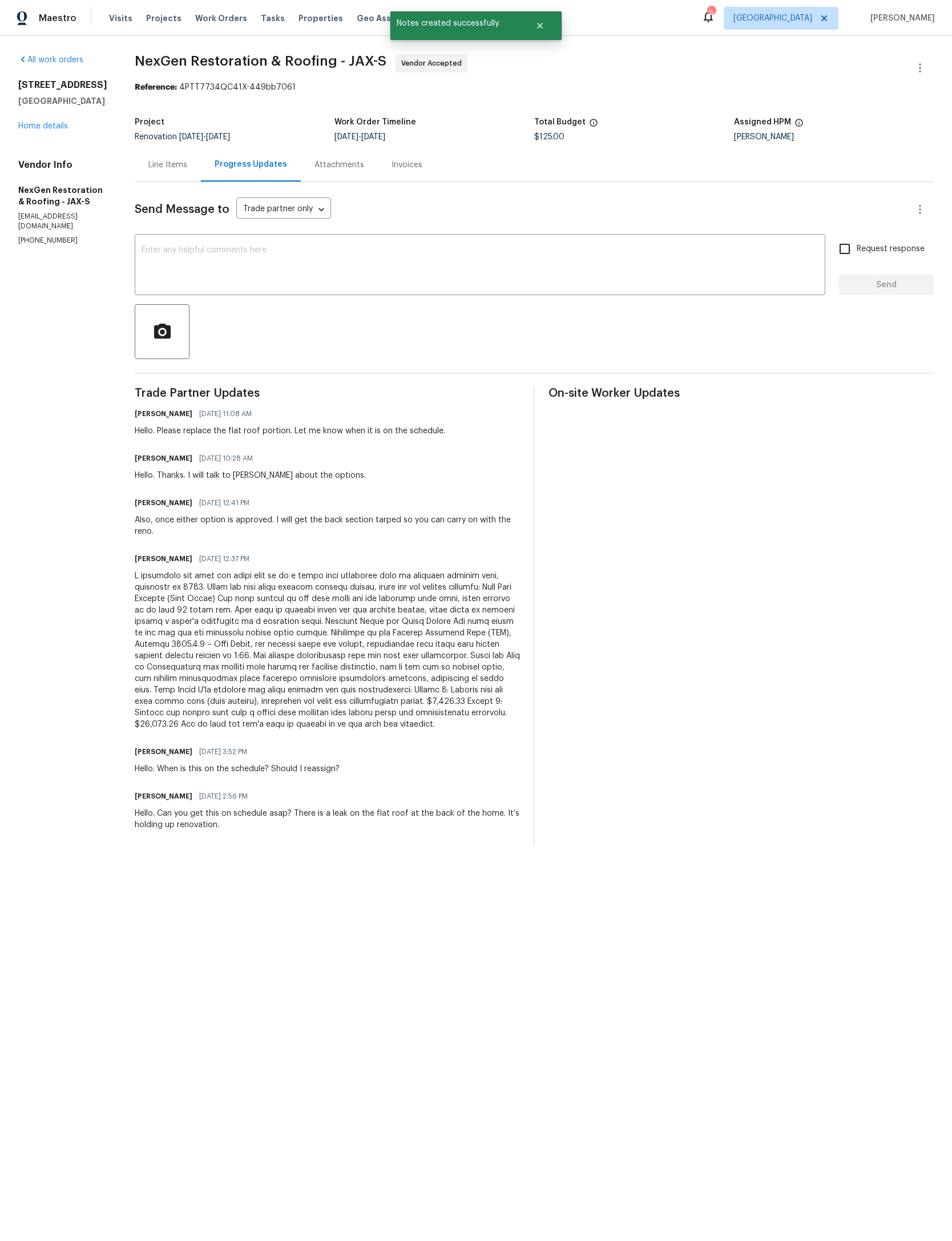
click at [67, 117] on div "[STREET_ADDRESS] Home details" at bounding box center [63, 105] width 89 height 53
click at [65, 130] on link "Home details" at bounding box center [43, 126] width 50 height 8
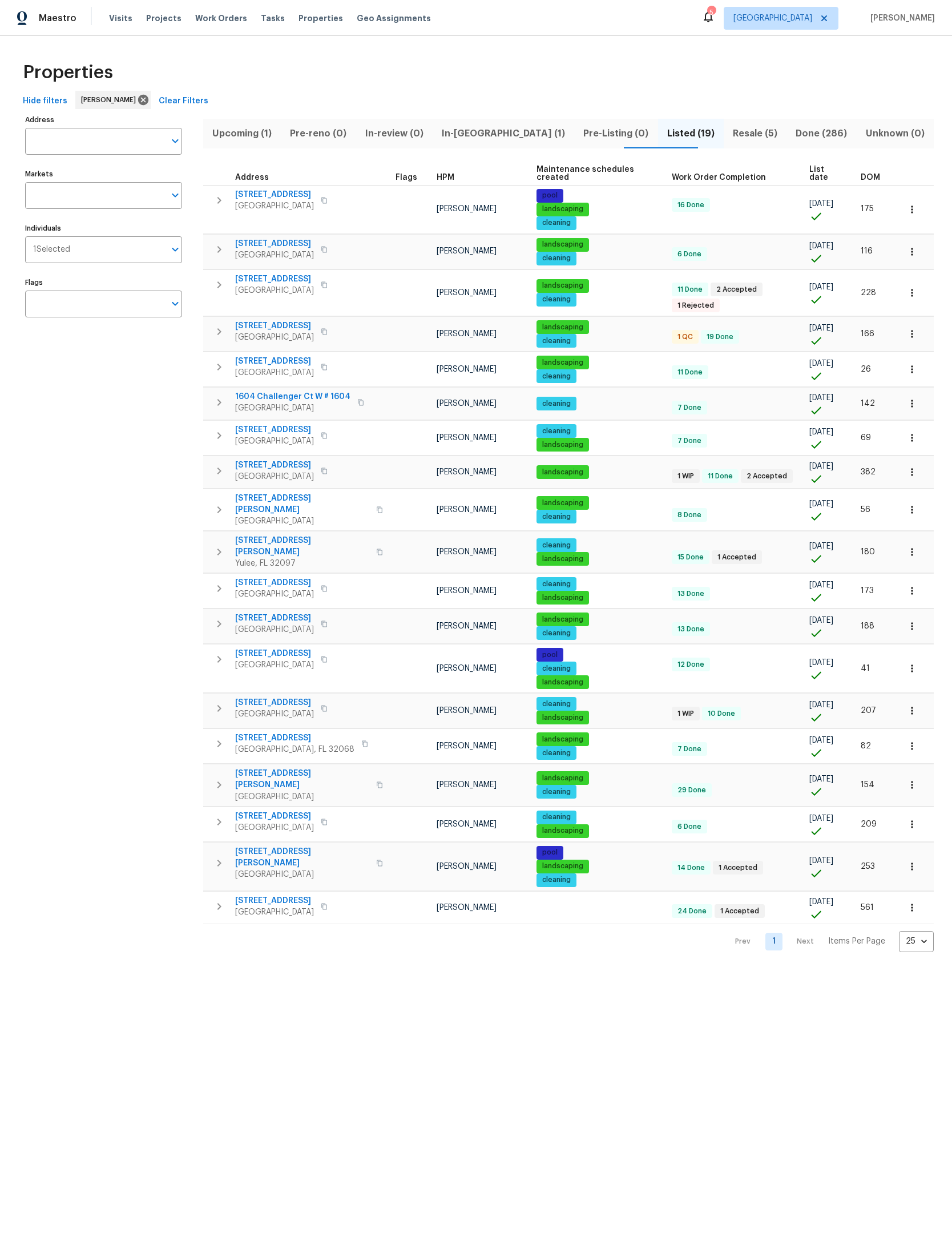
scroll to position [300, 149]
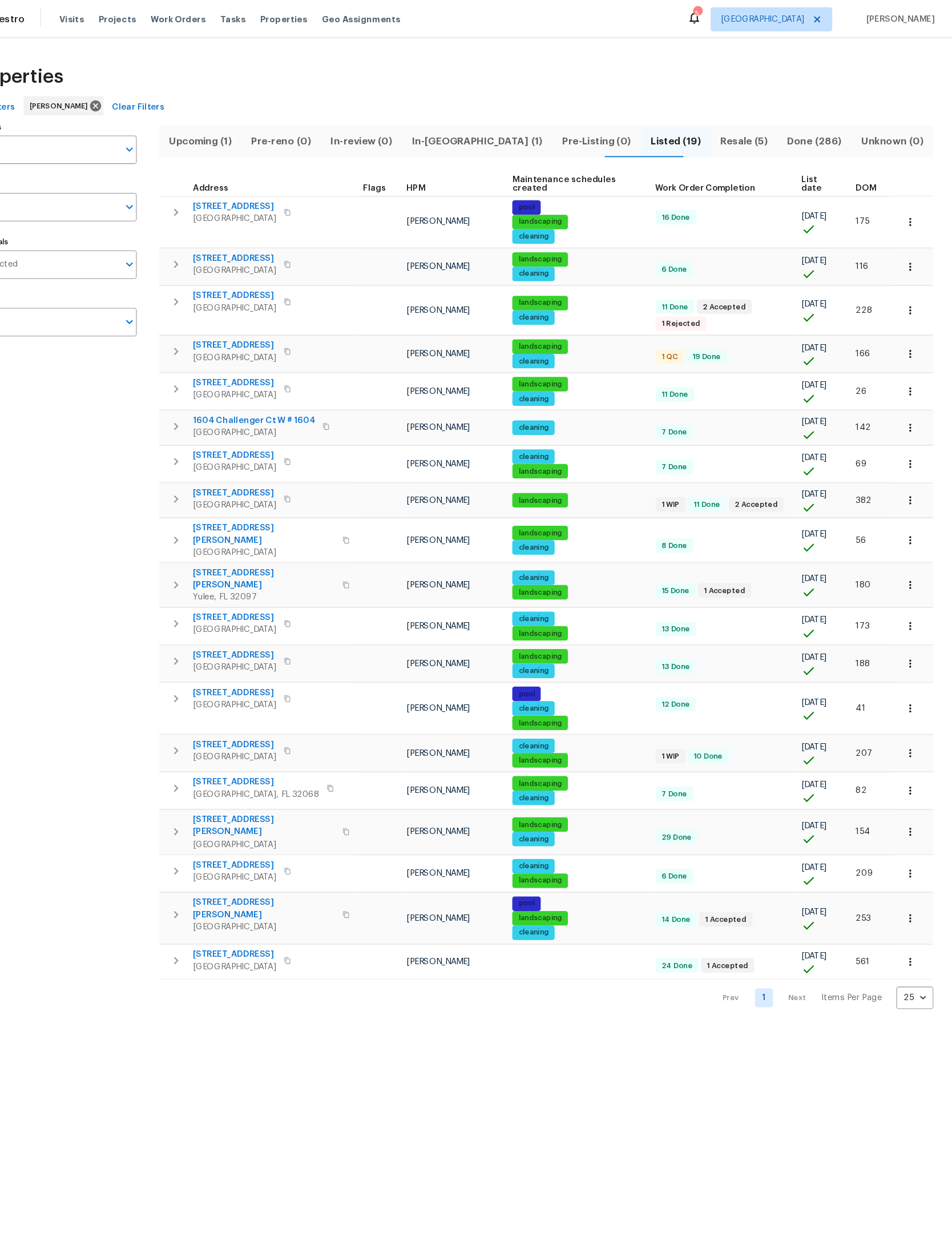
click at [900, 201] on button "button" at bounding box center [912, 210] width 25 height 25
click at [761, 256] on li "Admin" at bounding box center [825, 254] width 128 height 19
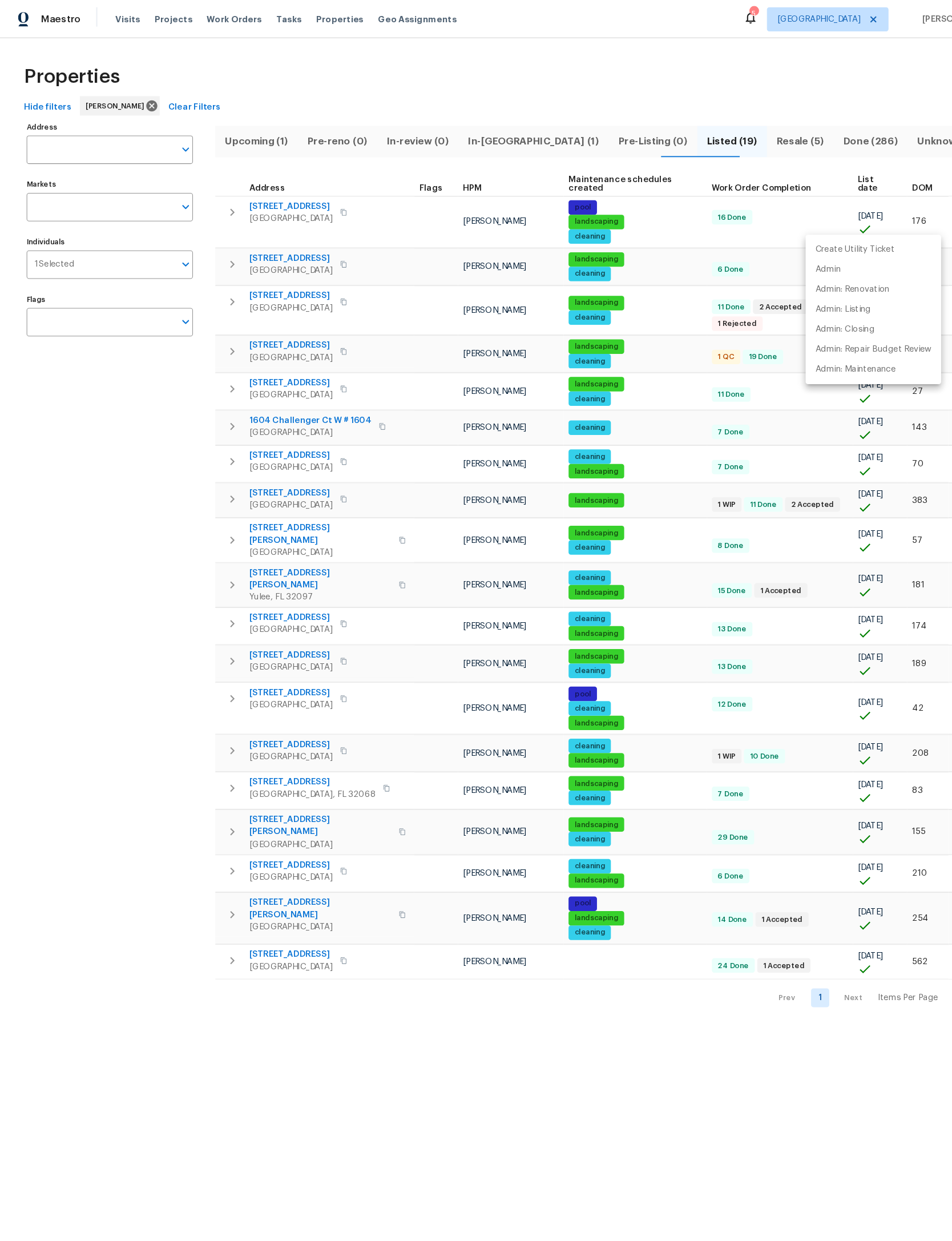
click at [112, 552] on div at bounding box center [476, 620] width 952 height 1241
click at [112, 552] on div "Create Utility Ticket Admin Admin: Renovation Admin: Listing Admin: Closing Adm…" at bounding box center [476, 620] width 952 height 1241
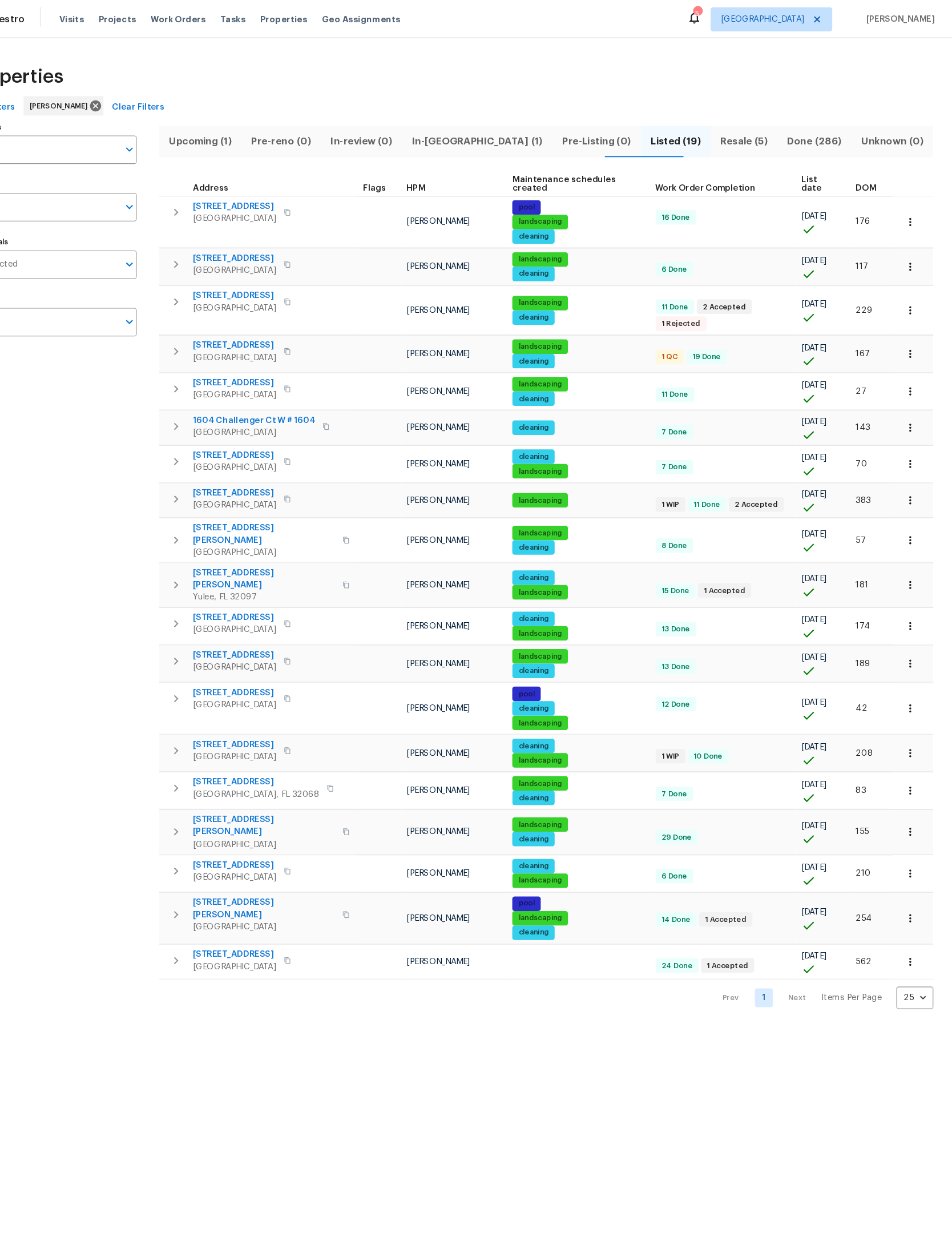
click at [861, 174] on span "DOM" at bounding box center [870, 178] width 19 height 8
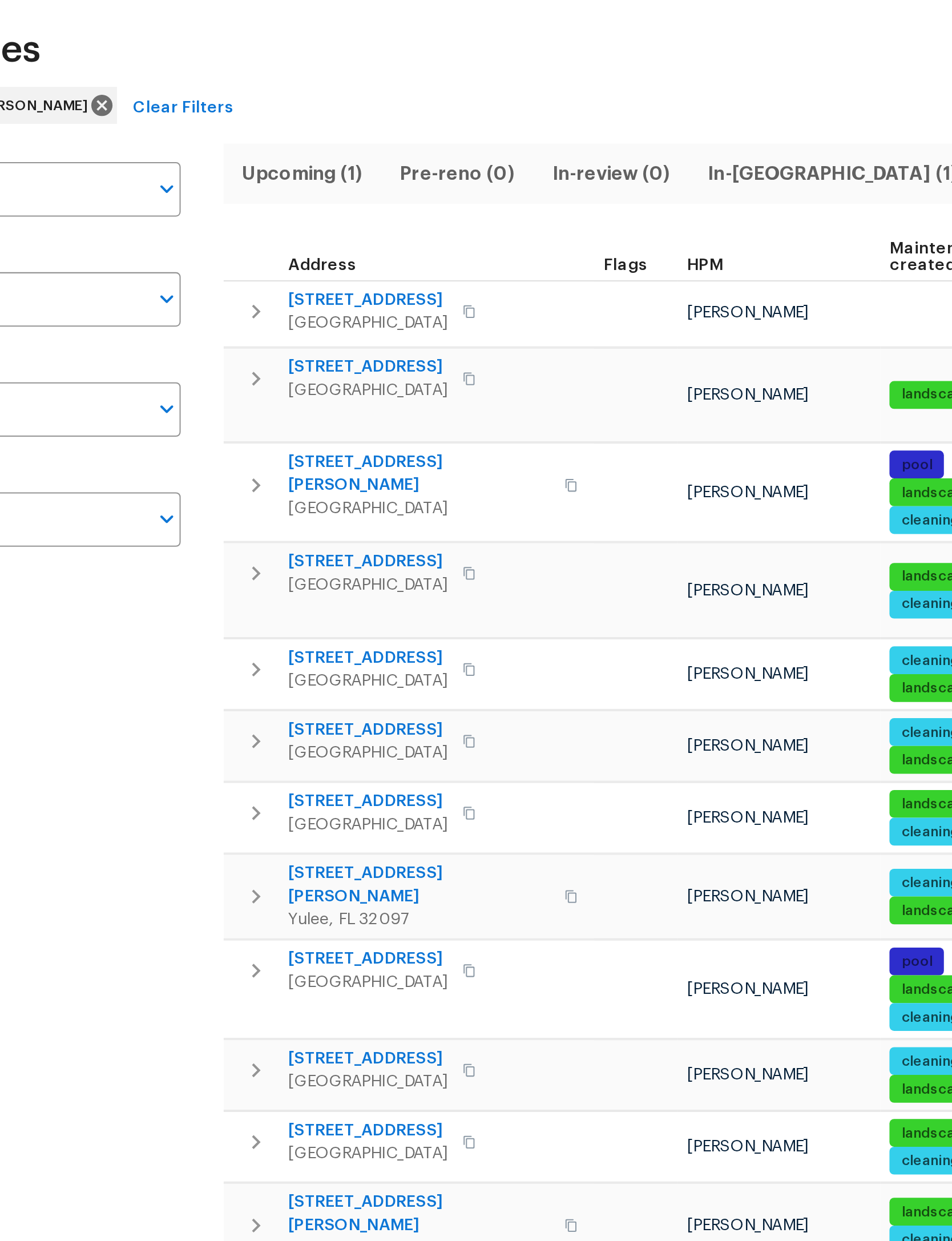
click at [208, 190] on button "button" at bounding box center [219, 201] width 23 height 23
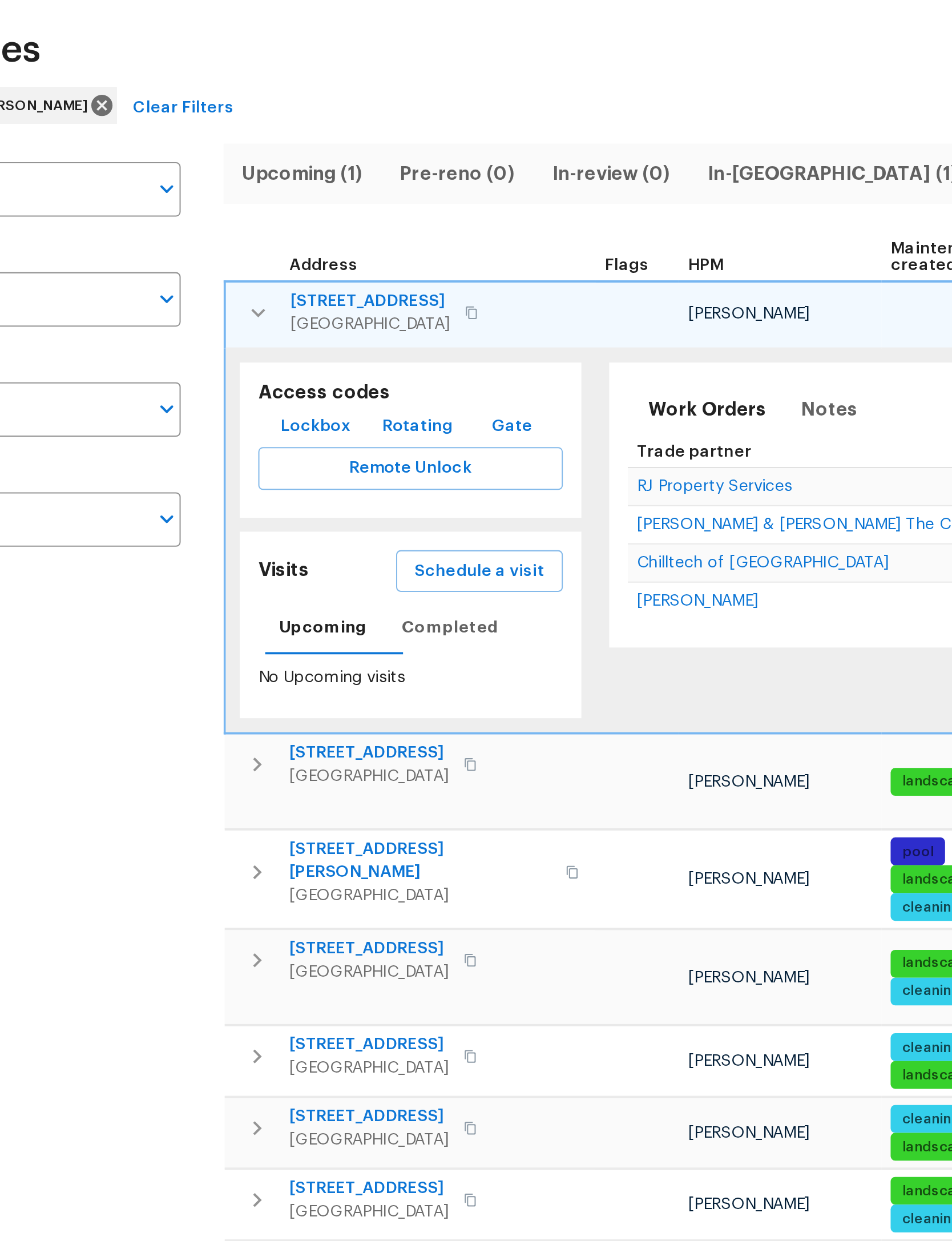
click at [297, 322] on span "Schedule a visit" at bounding box center [329, 329] width 64 height 14
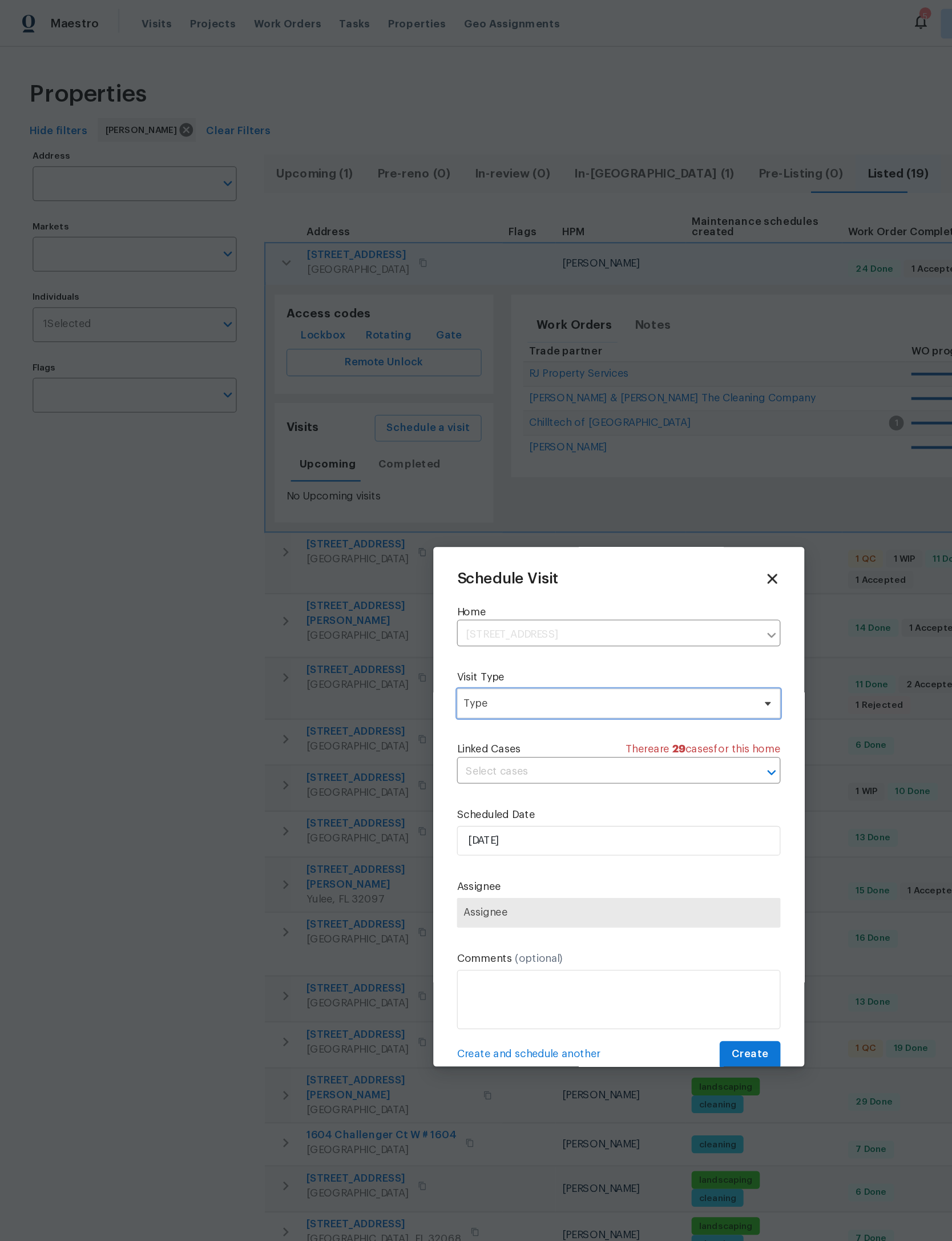
click at [498, 543] on span "Type" at bounding box center [468, 541] width 222 height 11
type input "Cust"
click at [387, 597] on div "Custom" at bounding box center [373, 599] width 30 height 11
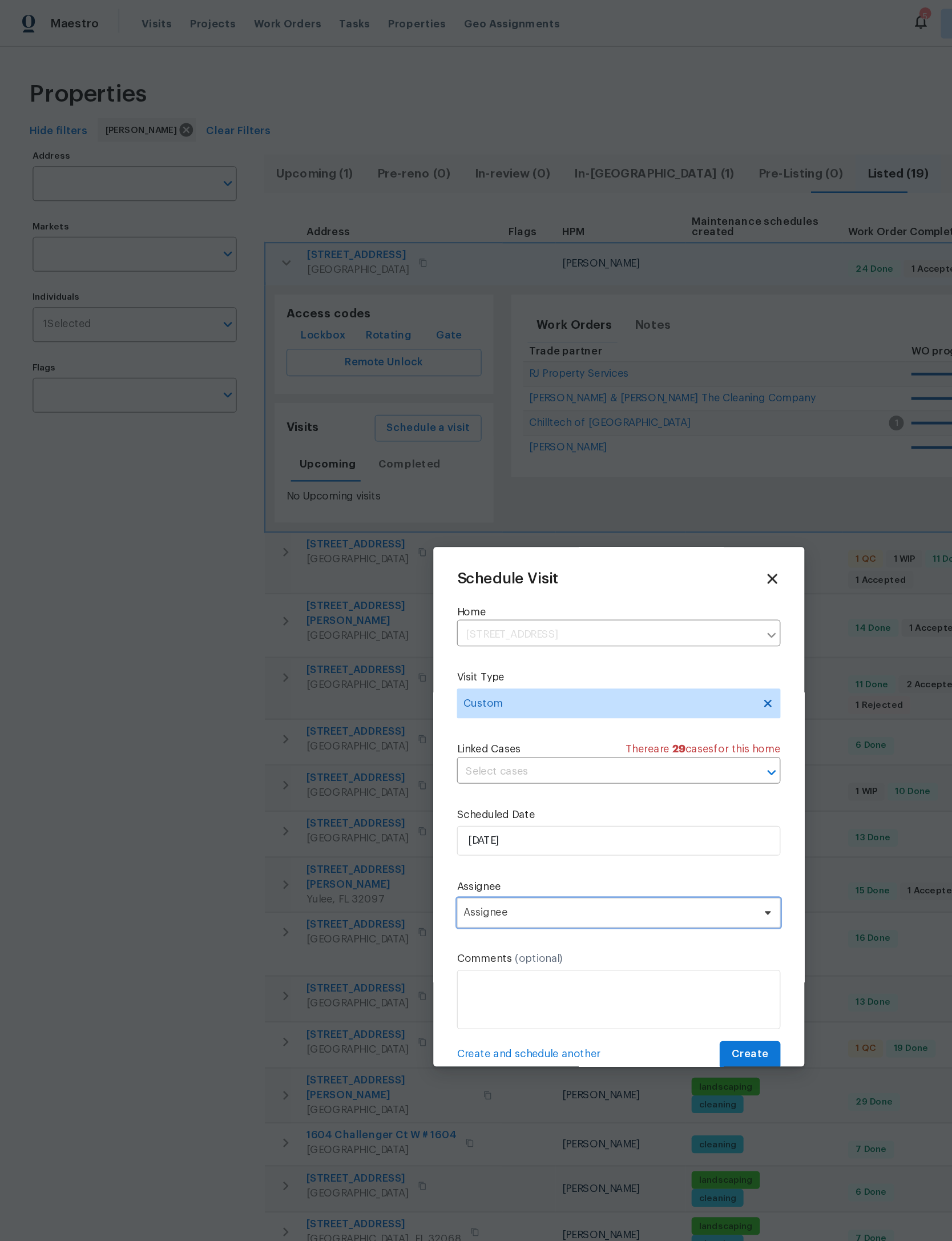
click at [527, 713] on span "Assignee" at bounding box center [476, 702] width 249 height 23
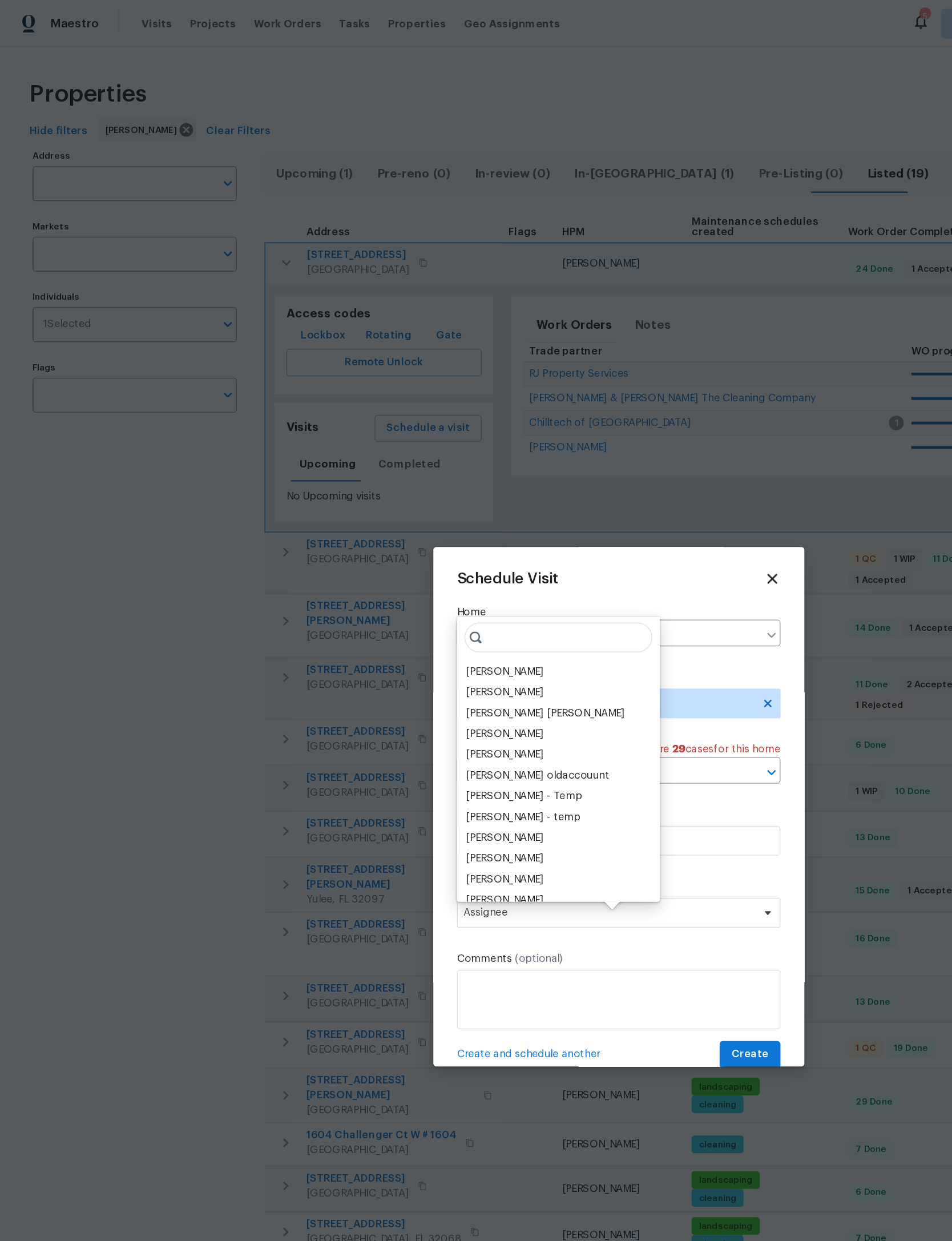
click at [419, 511] on div "[PERSON_NAME]" at bounding box center [388, 516] width 60 height 11
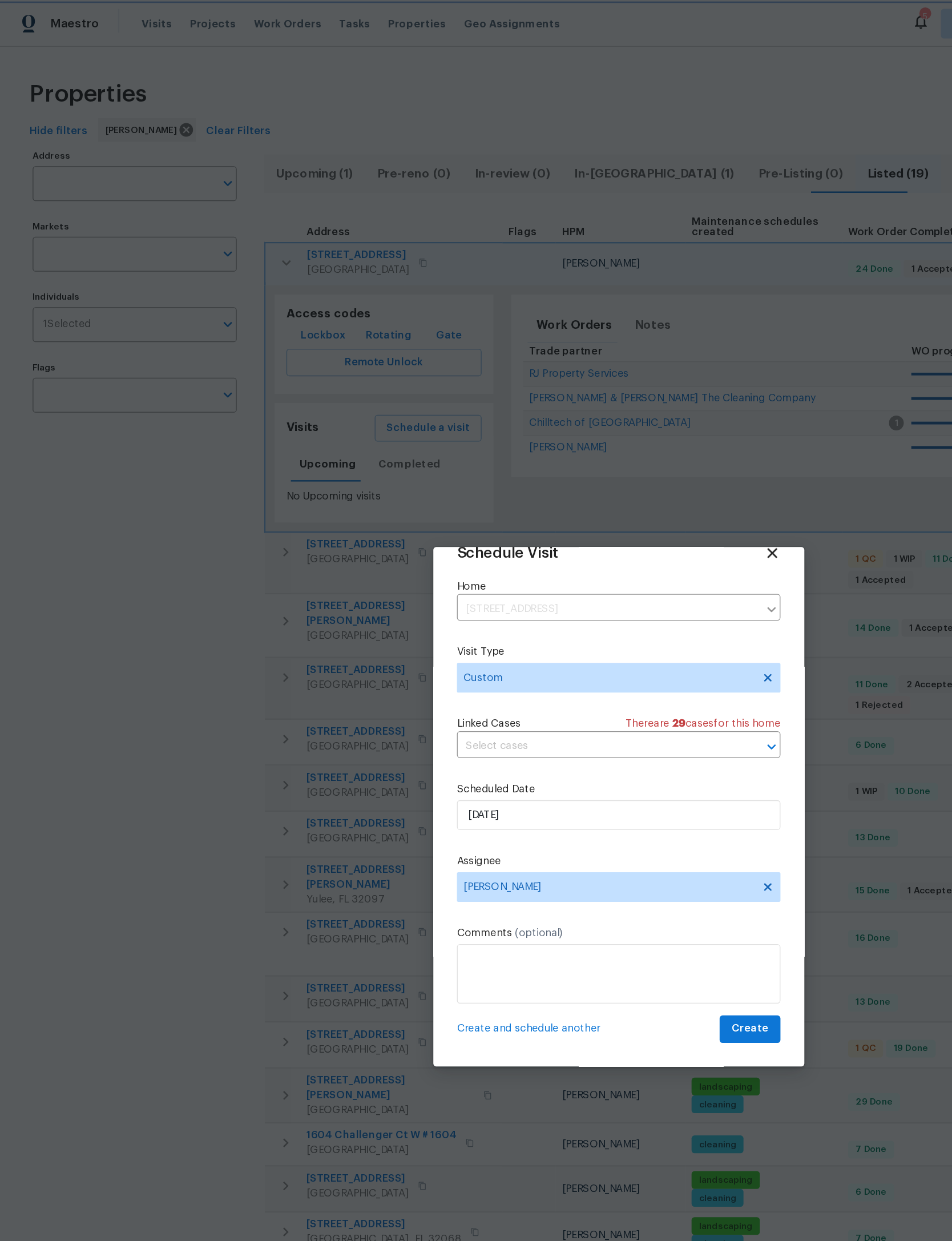
scroll to position [38, 0]
click at [587, 790] on span "Create" at bounding box center [577, 791] width 28 height 14
